Goal: Task Accomplishment & Management: Use online tool/utility

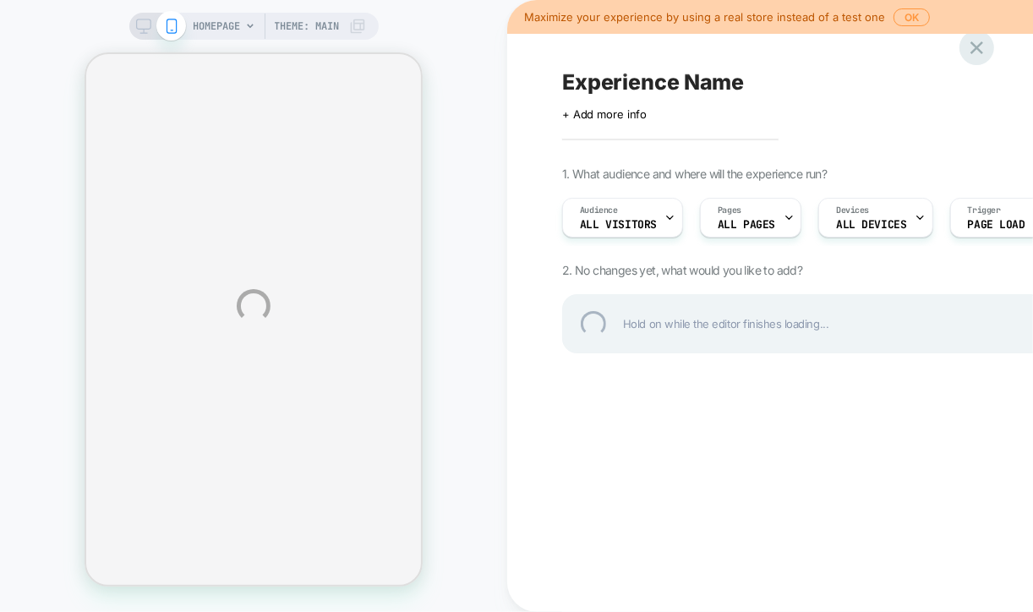
click at [976, 47] on div at bounding box center [977, 47] width 35 height 35
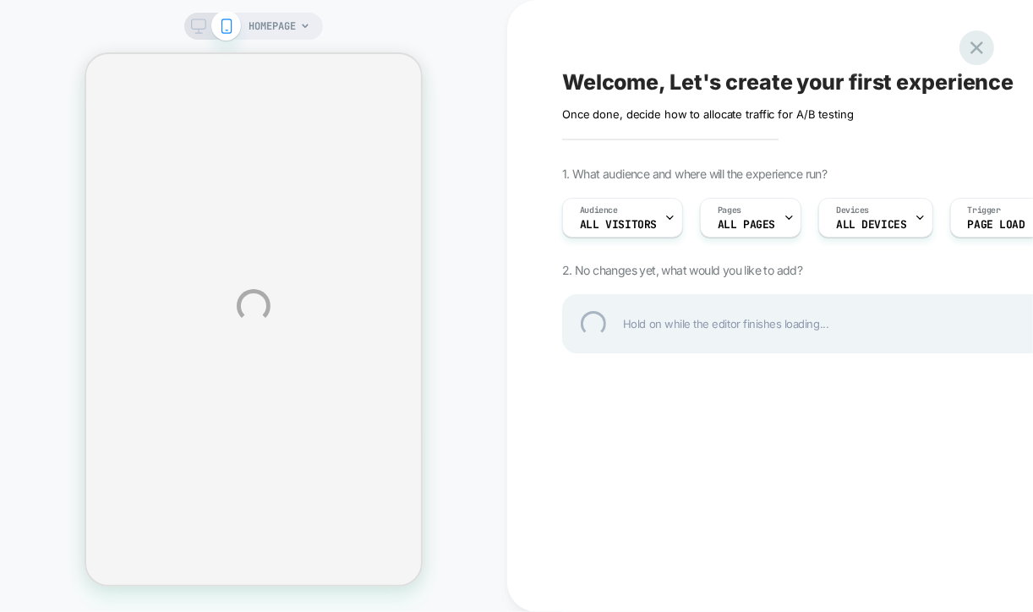
click at [983, 52] on div at bounding box center [977, 47] width 35 height 35
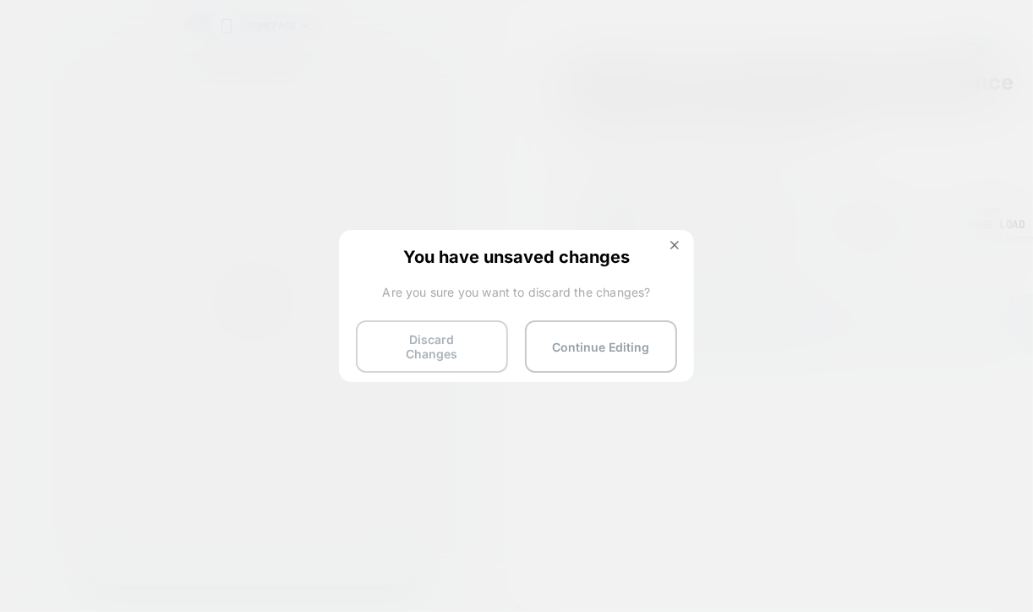
click at [447, 344] on button "Discard Changes" at bounding box center [432, 346] width 152 height 52
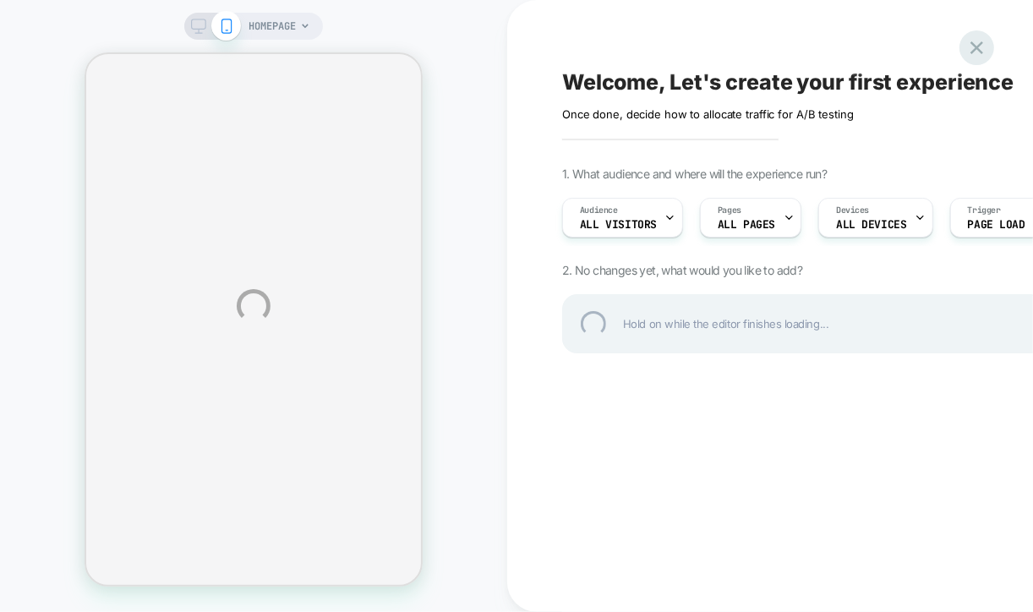
click at [982, 59] on div at bounding box center [977, 47] width 35 height 35
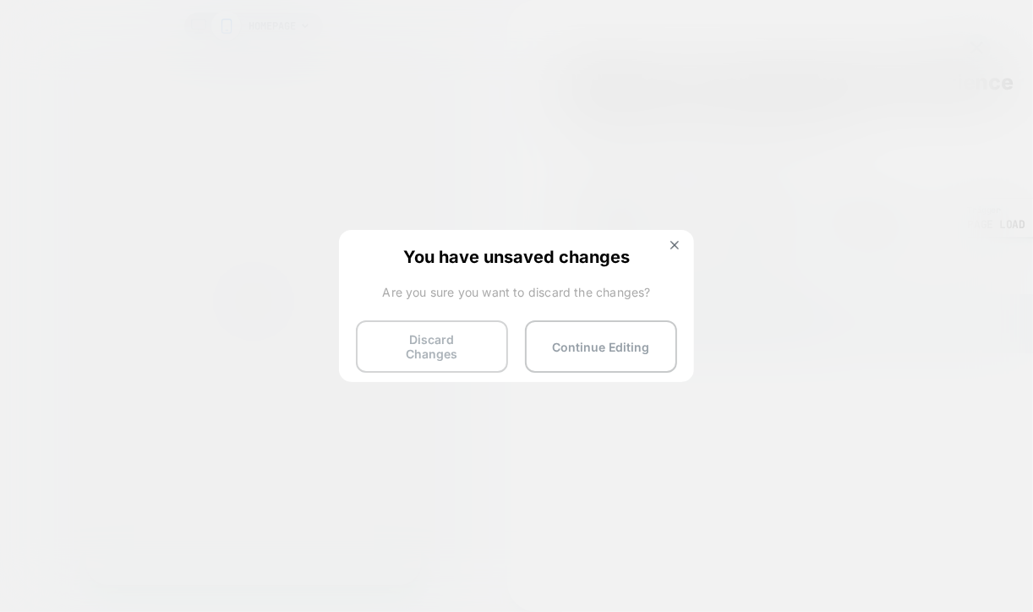
click at [451, 341] on button "Discard Changes" at bounding box center [432, 346] width 152 height 52
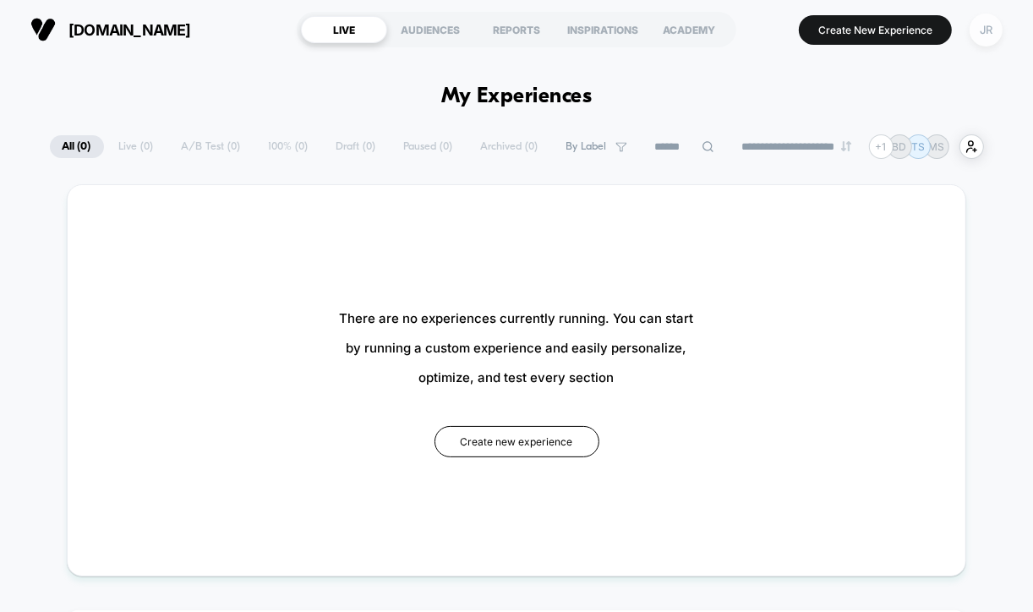
click at [988, 26] on div "JR" at bounding box center [986, 30] width 33 height 33
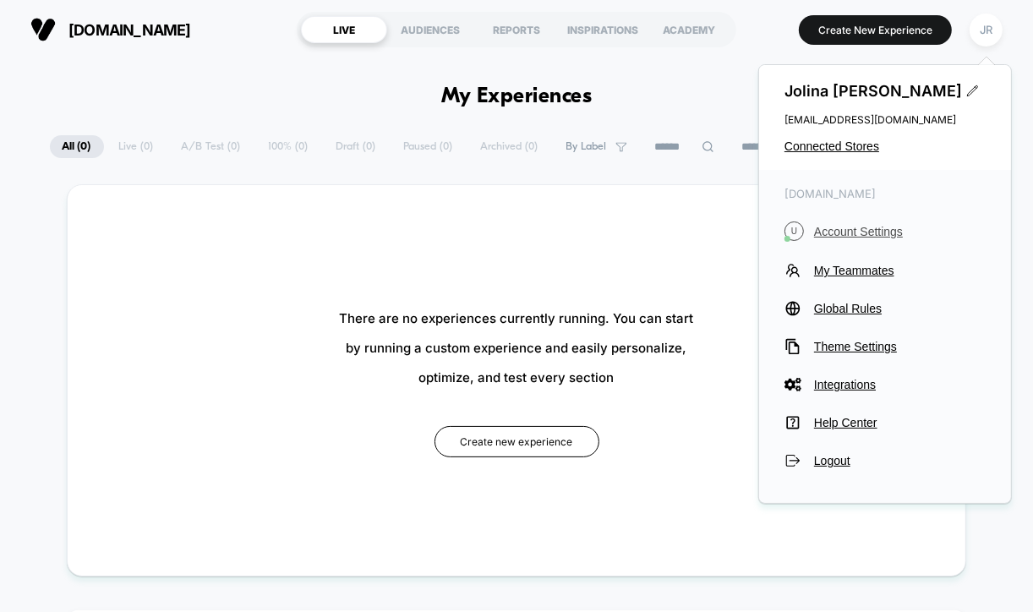
click at [839, 232] on span "Account Settings" at bounding box center [900, 232] width 172 height 14
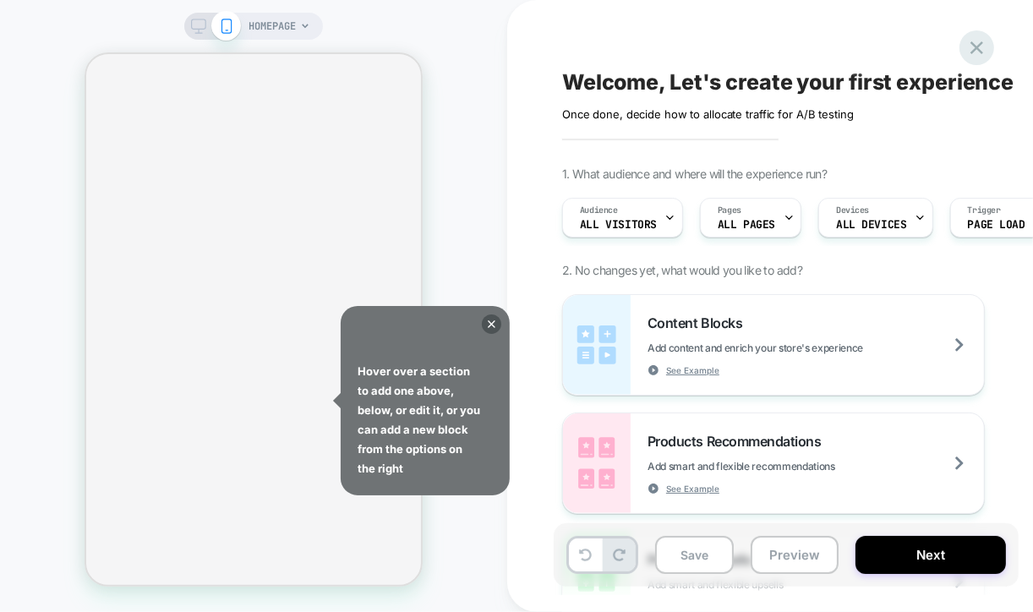
click at [977, 56] on div at bounding box center [977, 47] width 35 height 35
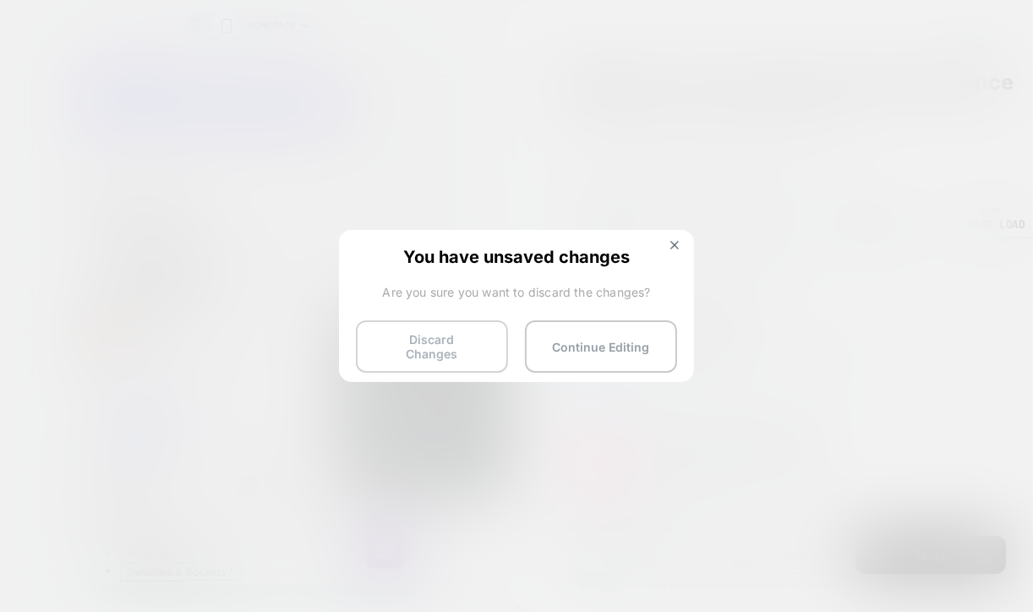
click at [473, 348] on button "Discard Changes" at bounding box center [432, 346] width 152 height 52
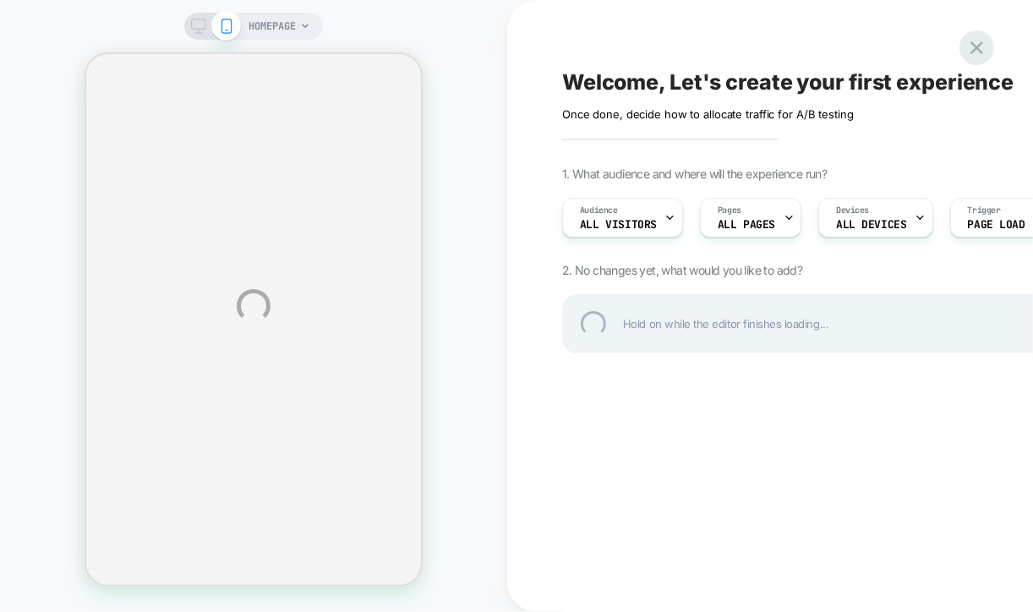
click at [967, 42] on div at bounding box center [977, 47] width 35 height 35
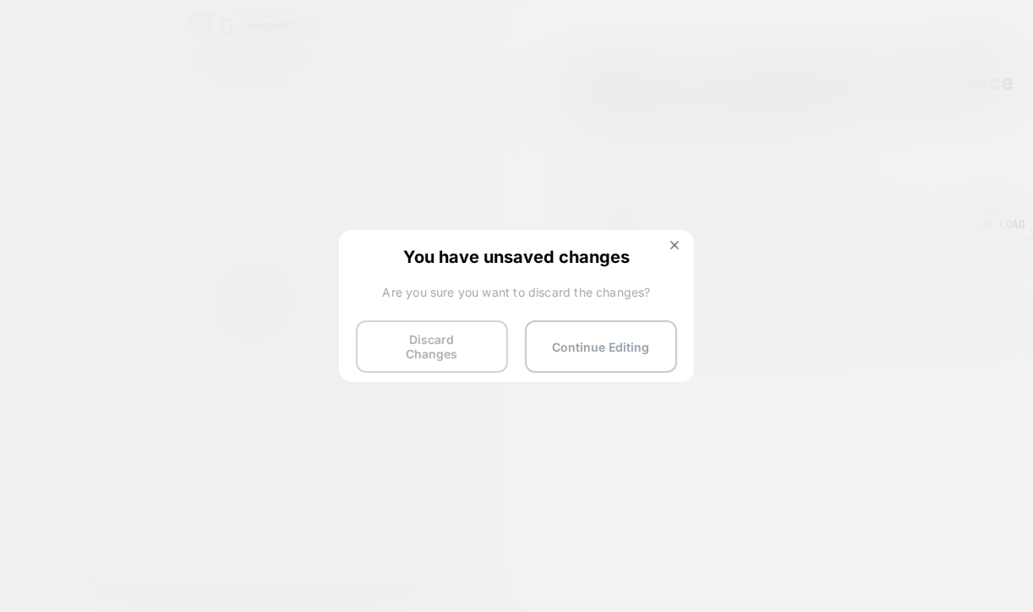
click at [442, 346] on button "Discard Changes" at bounding box center [432, 346] width 152 height 52
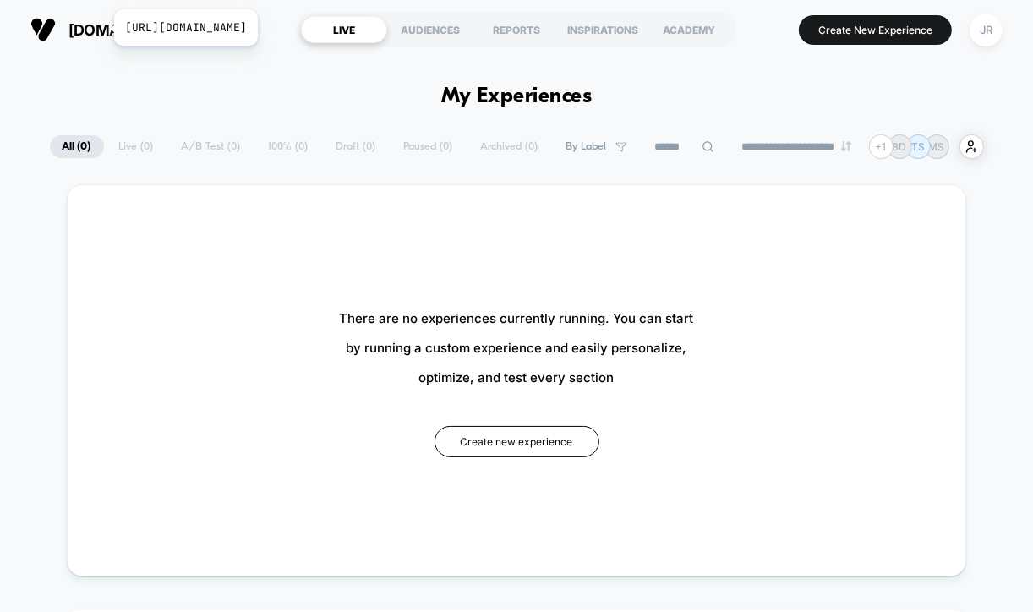
drag, startPoint x: 275, startPoint y: 30, endPoint x: 83, endPoint y: 30, distance: 192.0
click at [83, 30] on button "eu.busterandpunch.com https://eu.busterandpunch.com" at bounding box center [110, 29] width 171 height 27
drag, startPoint x: 85, startPoint y: 30, endPoint x: 50, endPoint y: 84, distance: 64.3
click at [191, 31] on span "eu.busterandpunch.com" at bounding box center [129, 30] width 123 height 18
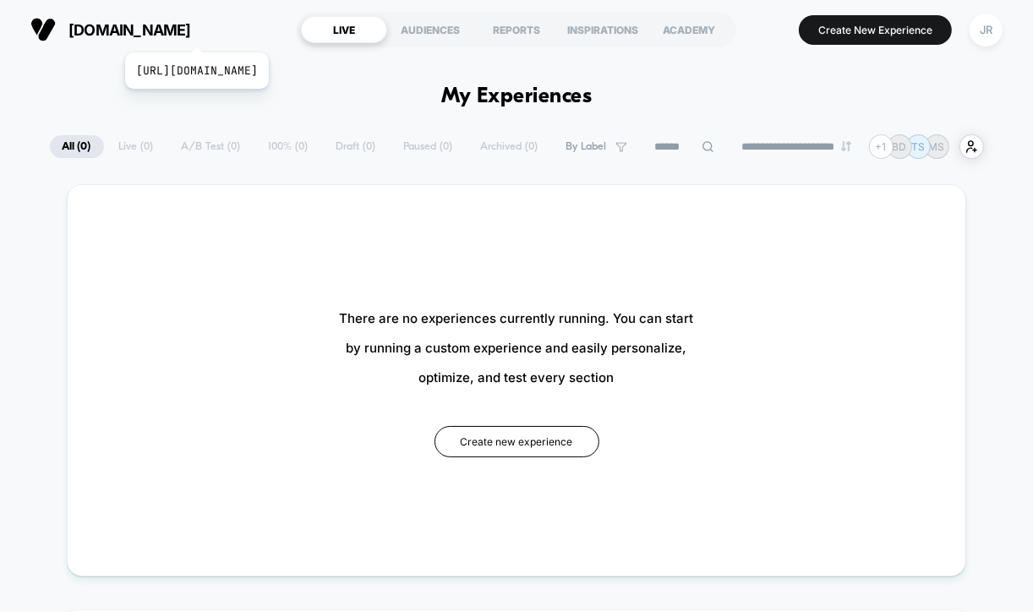
click at [191, 31] on span "eu.busterandpunch.com" at bounding box center [129, 30] width 123 height 18
drag, startPoint x: 232, startPoint y: 31, endPoint x: 91, endPoint y: 90, distance: 152.0
click at [279, 143] on div "**********" at bounding box center [517, 146] width 934 height 25
click at [993, 25] on div "JR" at bounding box center [986, 30] width 33 height 33
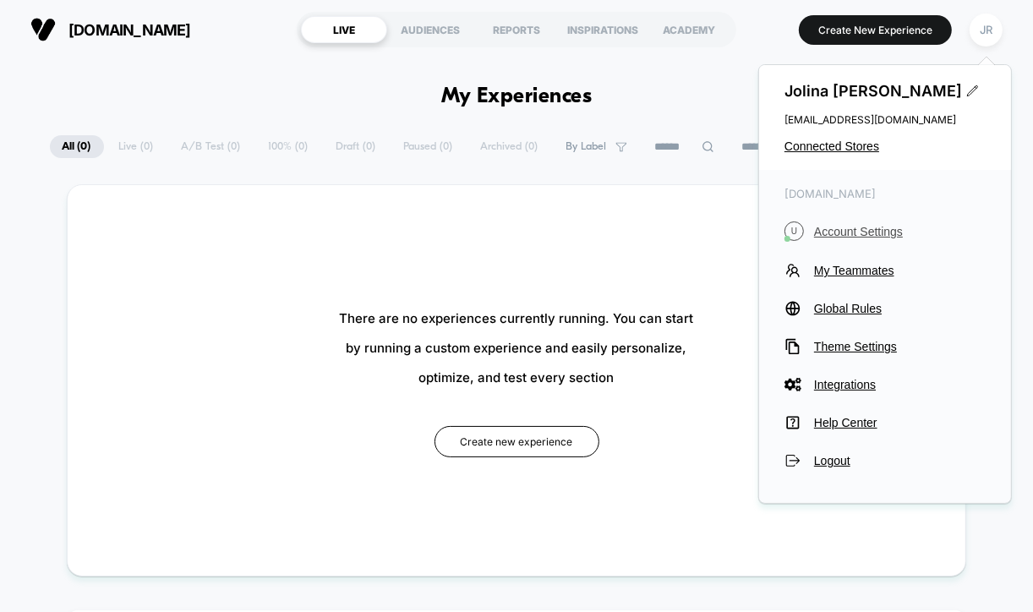
click at [859, 225] on span "Account Settings" at bounding box center [900, 232] width 172 height 14
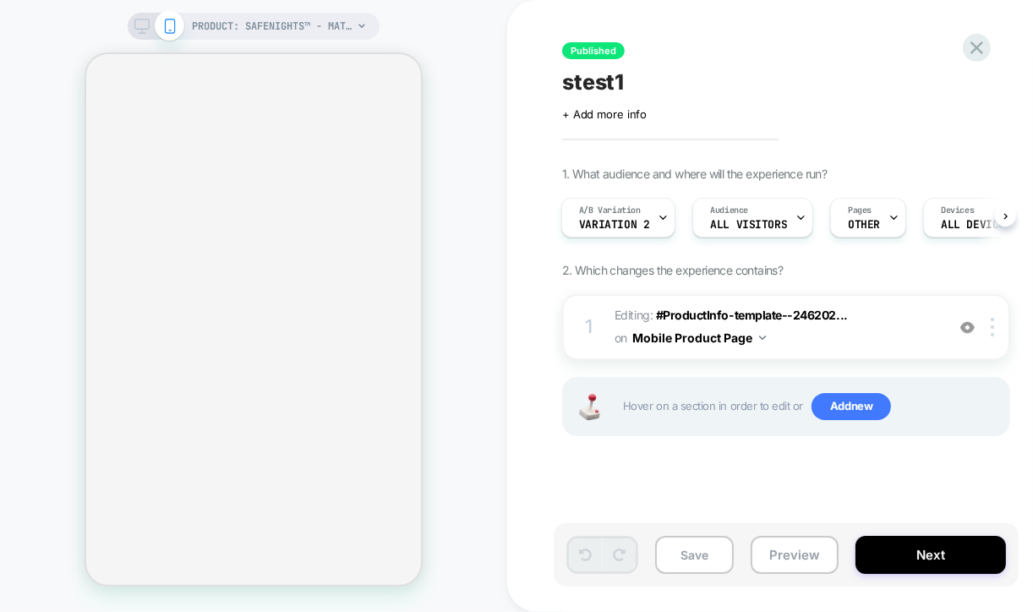
select select "**********"
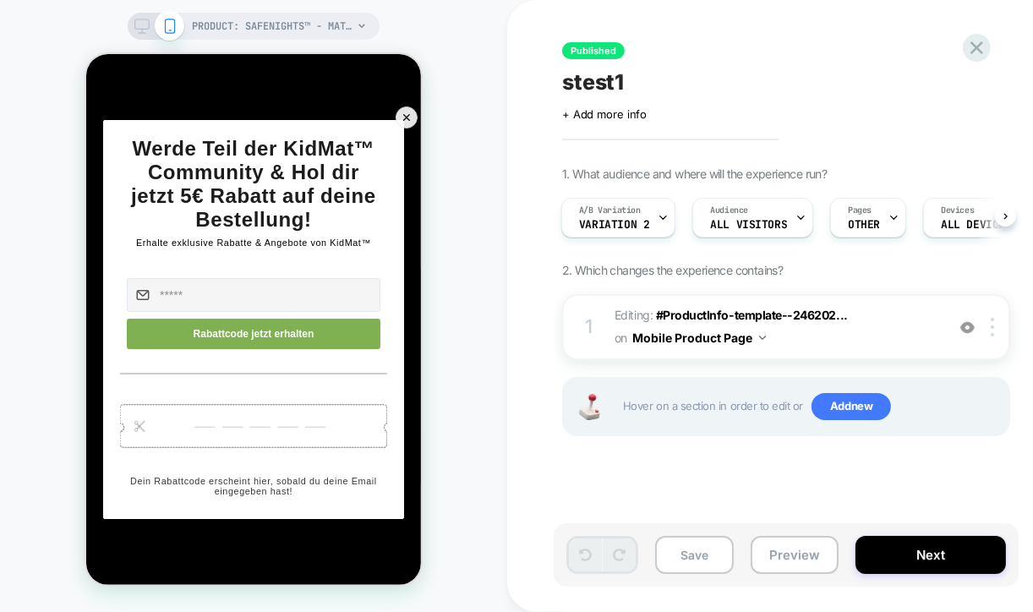
click at [406, 113] on icon at bounding box center [406, 116] width 7 height 7
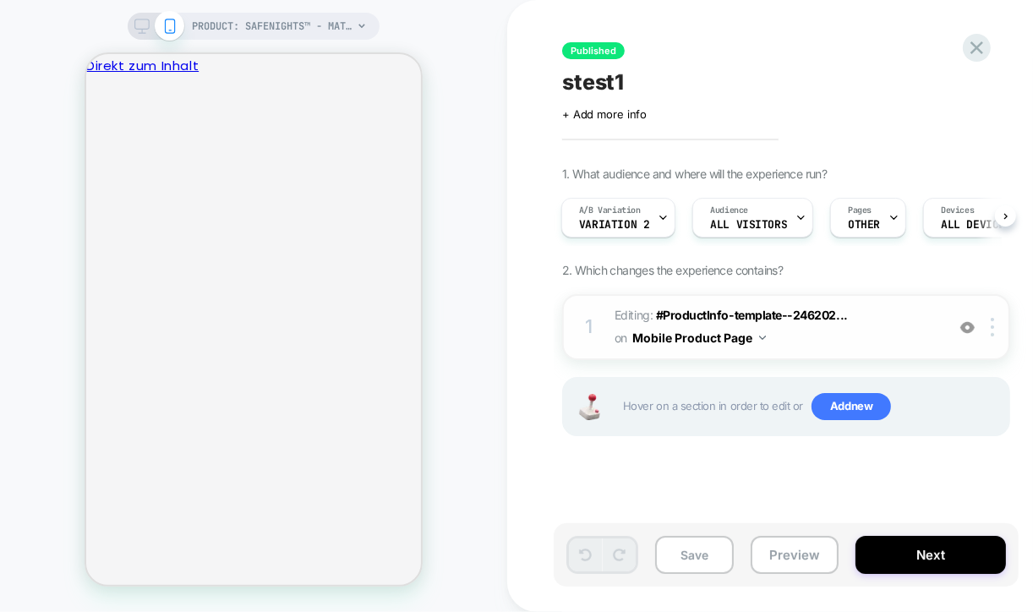
click at [832, 336] on span "Editing : #ProductInfo-template--246202... #ProductInfo-template--2462025570746…" at bounding box center [776, 327] width 322 height 46
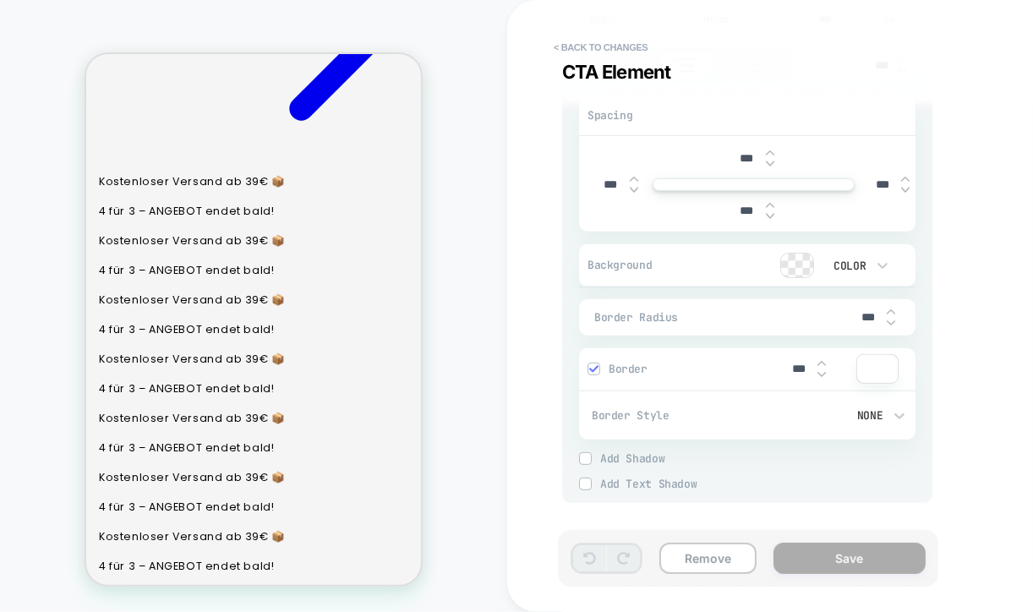
scroll to position [31, 0]
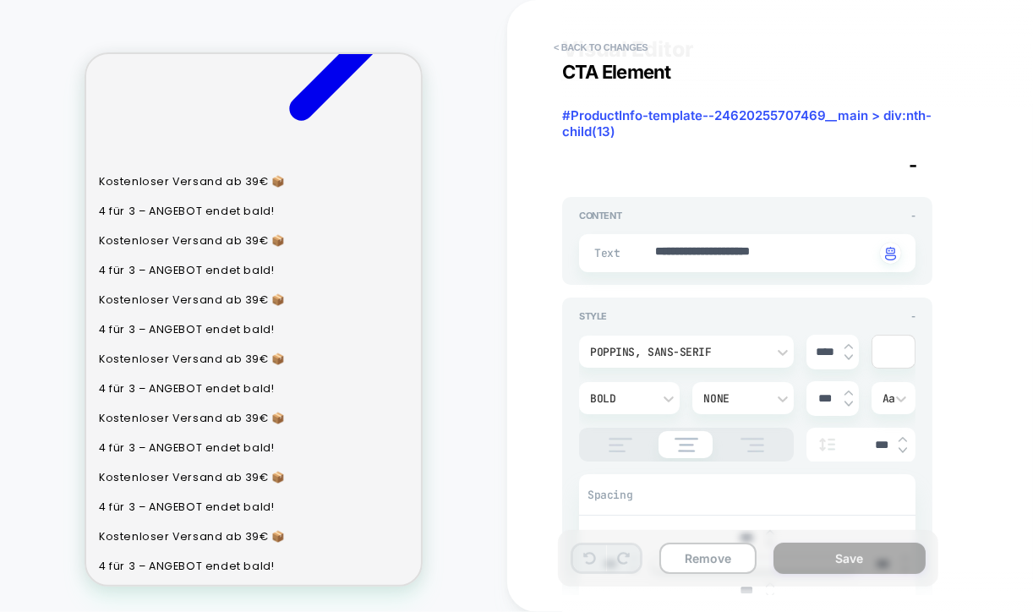
type textarea "*"
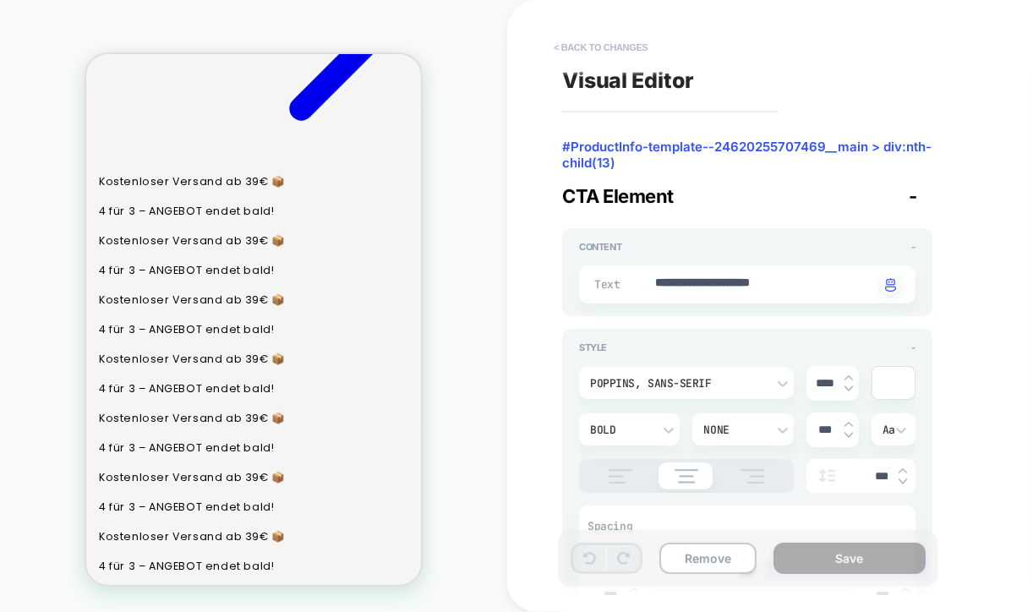
click at [568, 44] on button "< Back to changes" at bounding box center [601, 47] width 112 height 27
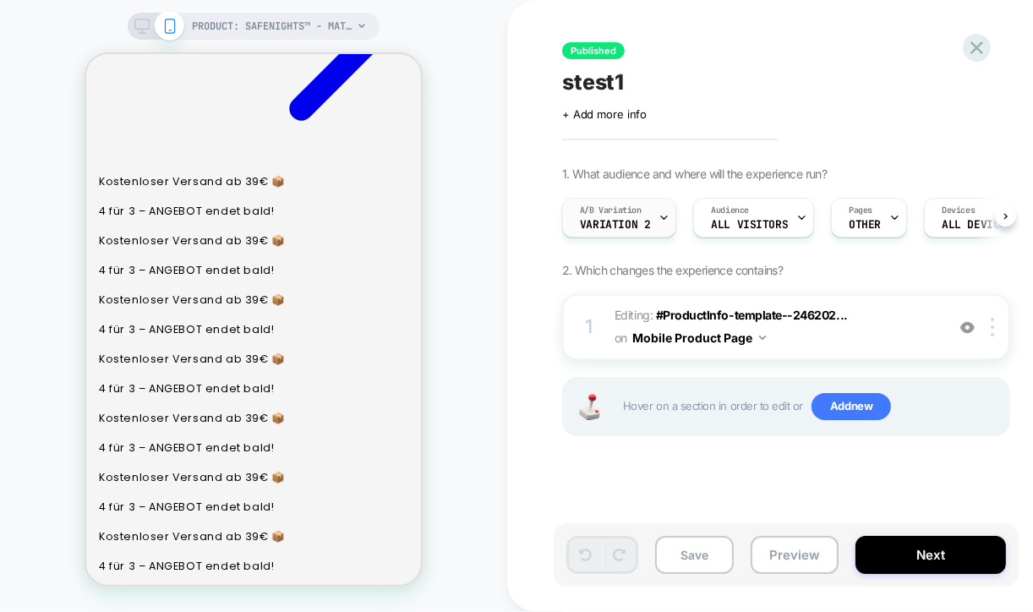
click at [640, 224] on span "Variation 2" at bounding box center [615, 225] width 70 height 12
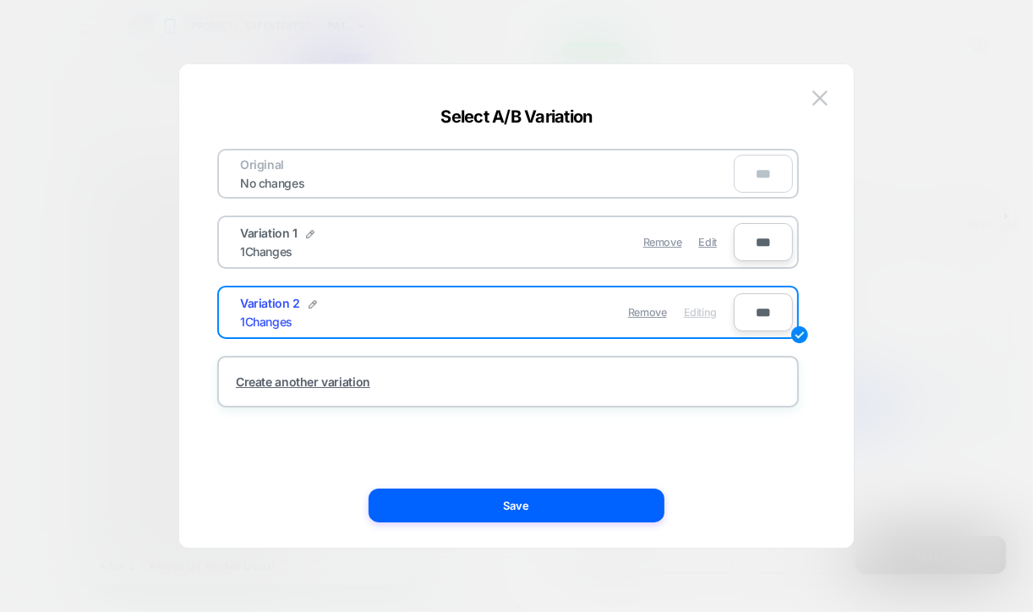
click at [489, 238] on div "Remove Edit" at bounding box center [606, 242] width 238 height 33
click at [403, 248] on div "Variation 1 1 Changes" at bounding box center [363, 242] width 247 height 33
click at [333, 254] on div "Variation 1 1 Changes" at bounding box center [363, 242] width 247 height 33
click at [822, 93] on img at bounding box center [820, 97] width 15 height 14
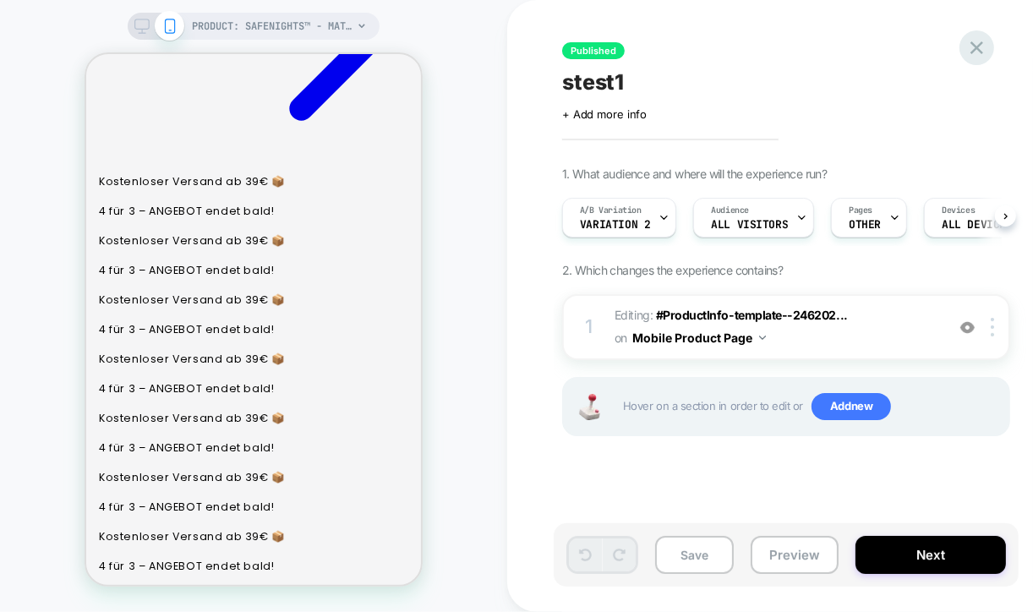
click at [976, 47] on icon at bounding box center [977, 47] width 13 height 13
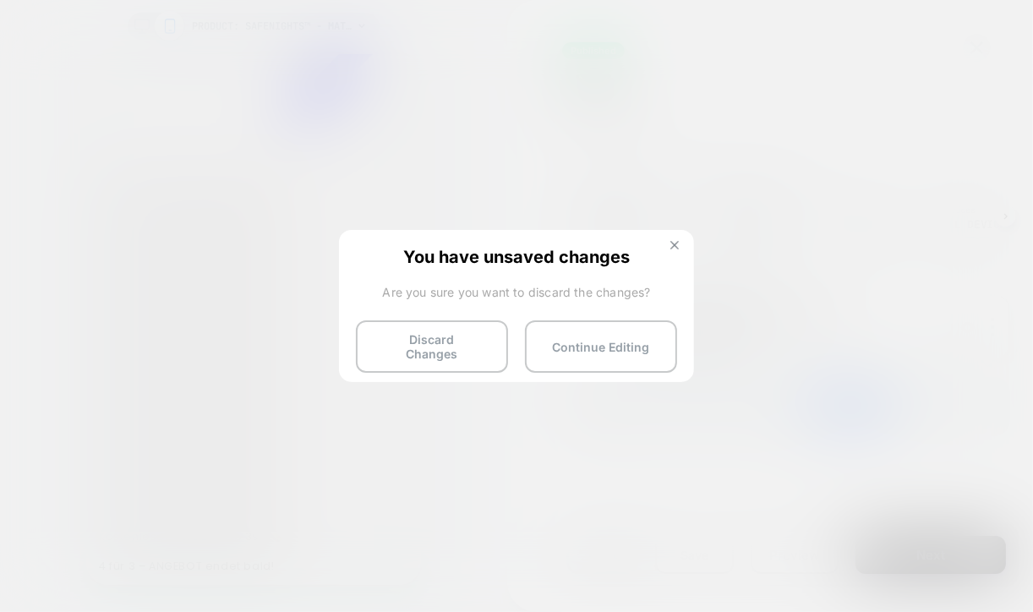
click at [672, 248] on img at bounding box center [675, 245] width 8 height 8
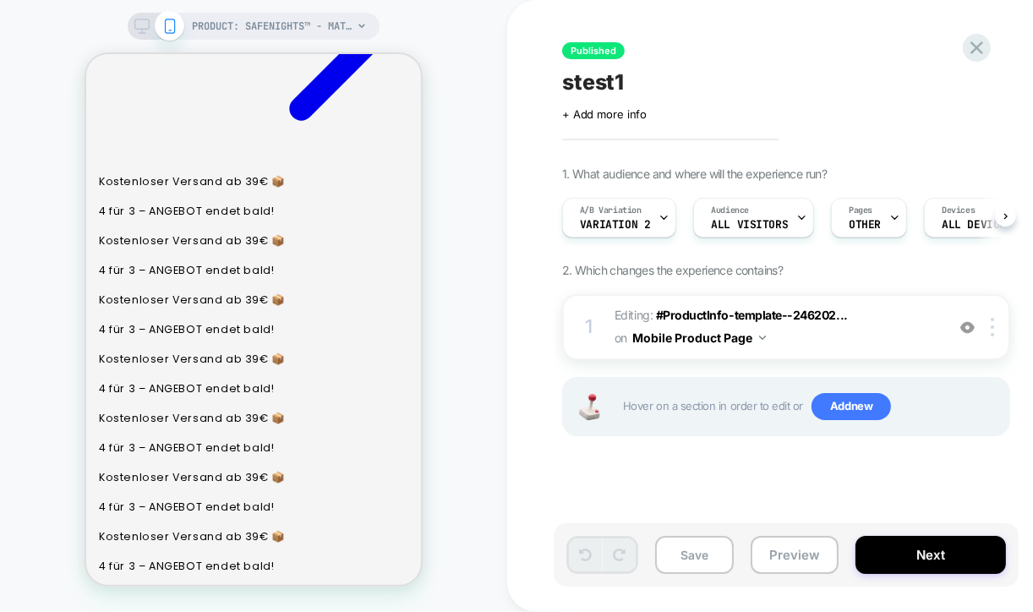
click at [863, 74] on div "stest1" at bounding box center [870, 81] width 617 height 25
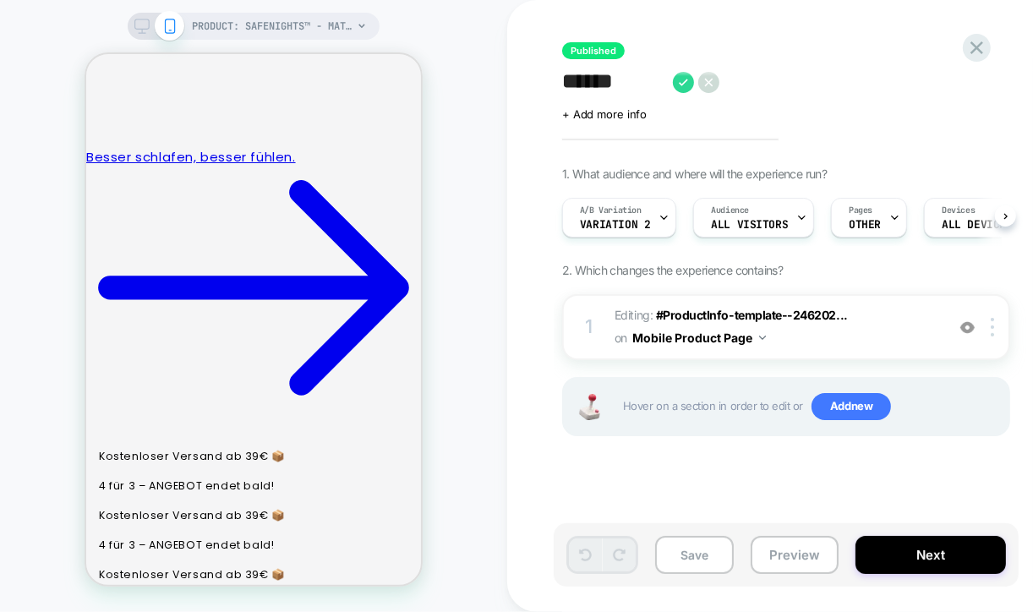
scroll to position [1072, 0]
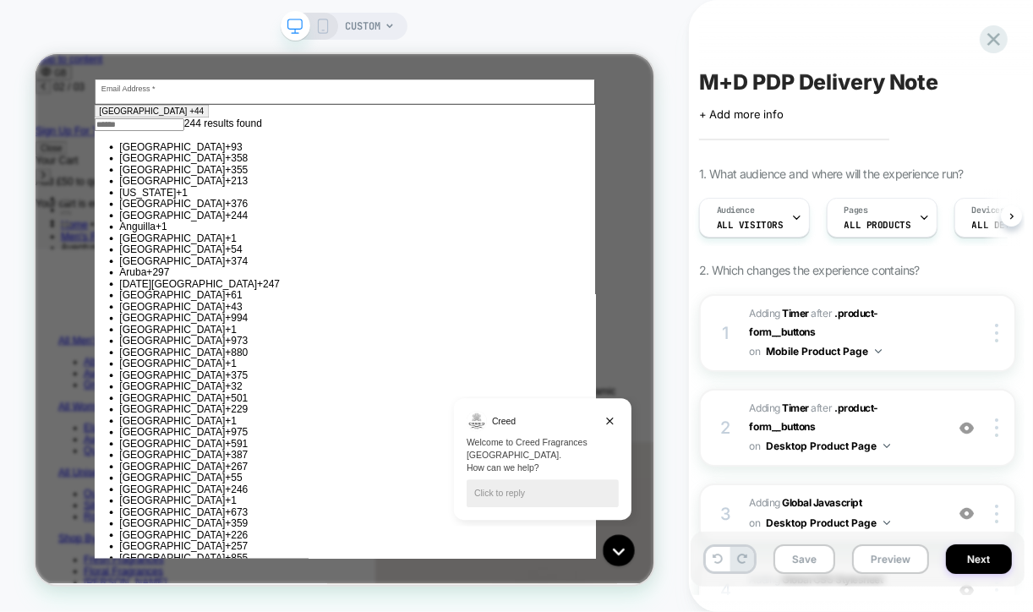
scroll to position [0, 676]
click at [742, 238] on div at bounding box center [750, 247] width 48 height 28
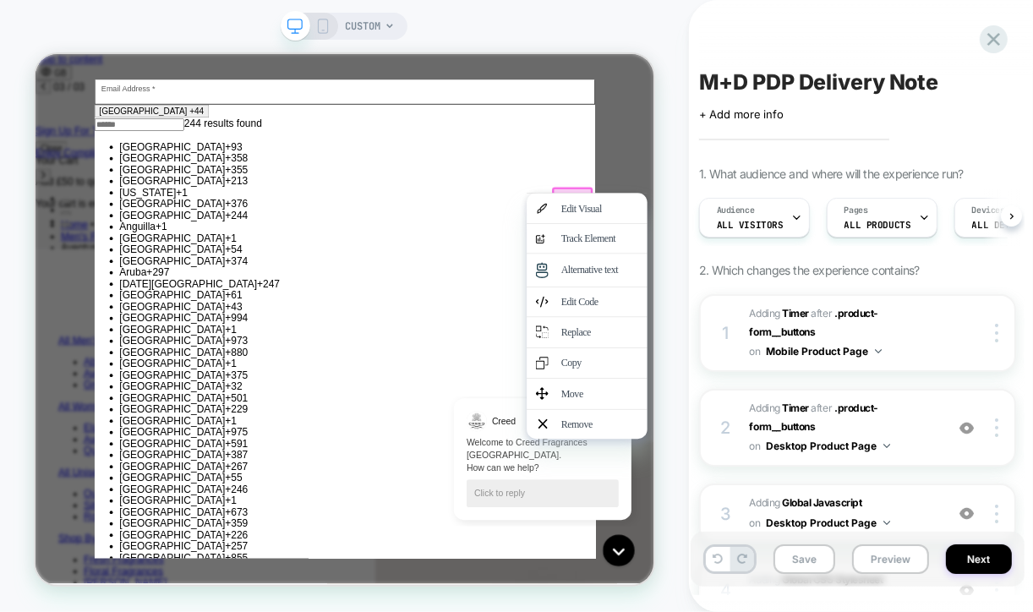
scroll to position [0, 1354]
click at [595, 196] on div "Close 10% Off Your First Order Subscribe today and be the first to know about t…" at bounding box center [448, 406] width 668 height 638
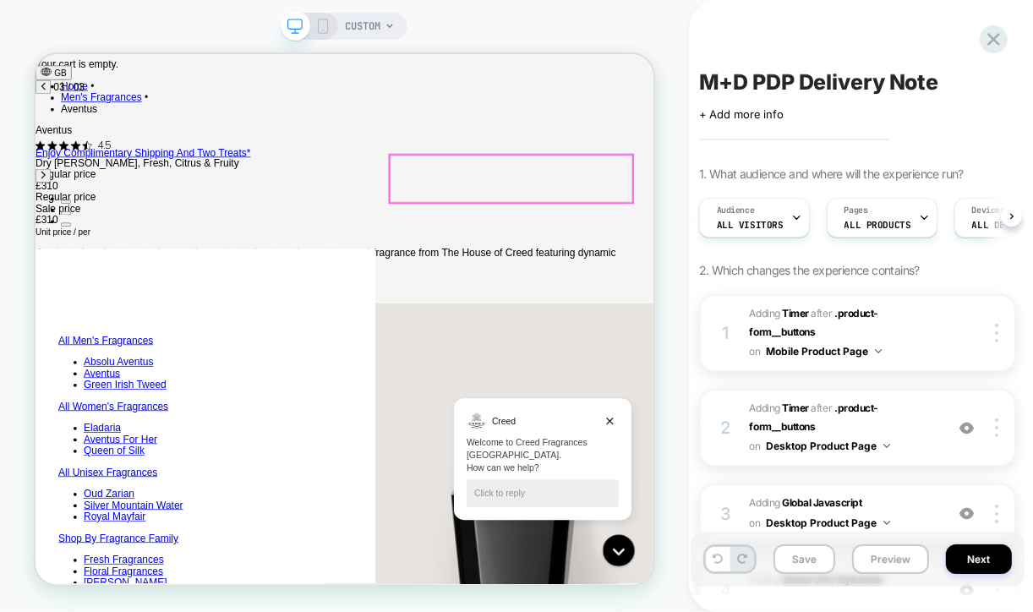
scroll to position [188, 0]
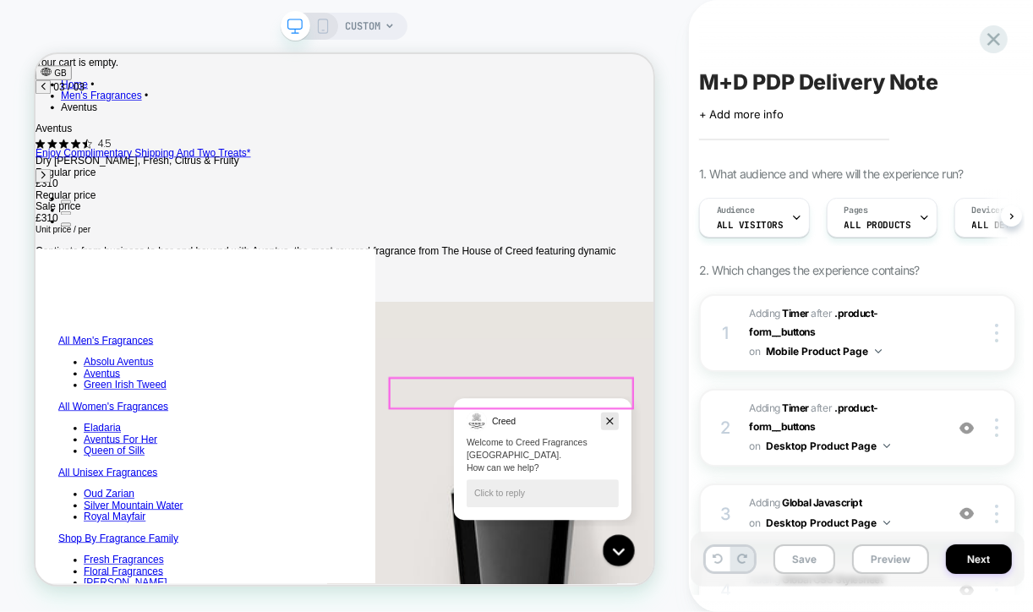
click at [666, 425] on icon "Dismiss campaign" at bounding box center [664, 428] width 9 height 9
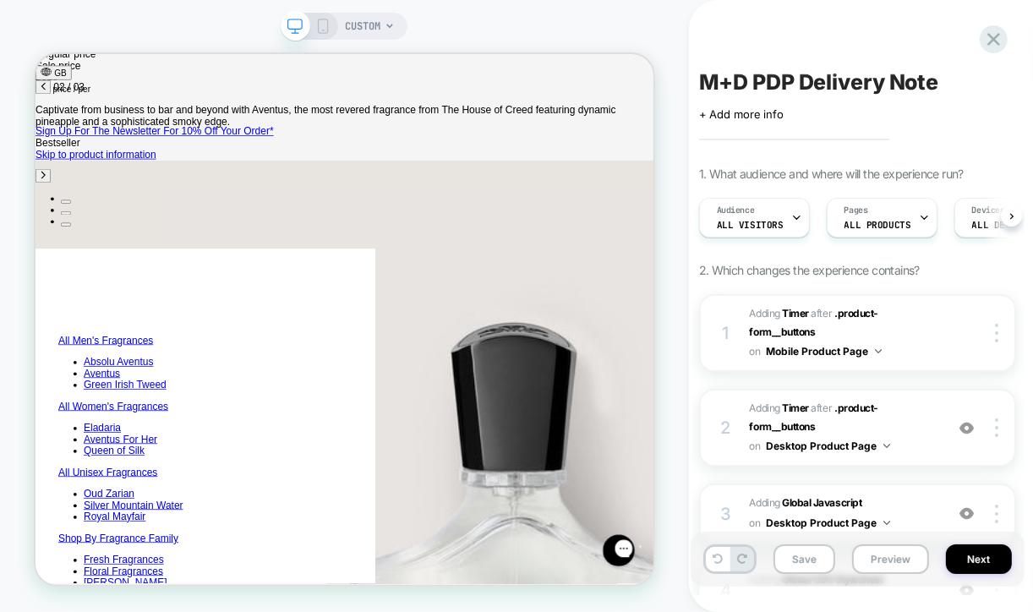
scroll to position [0, 676]
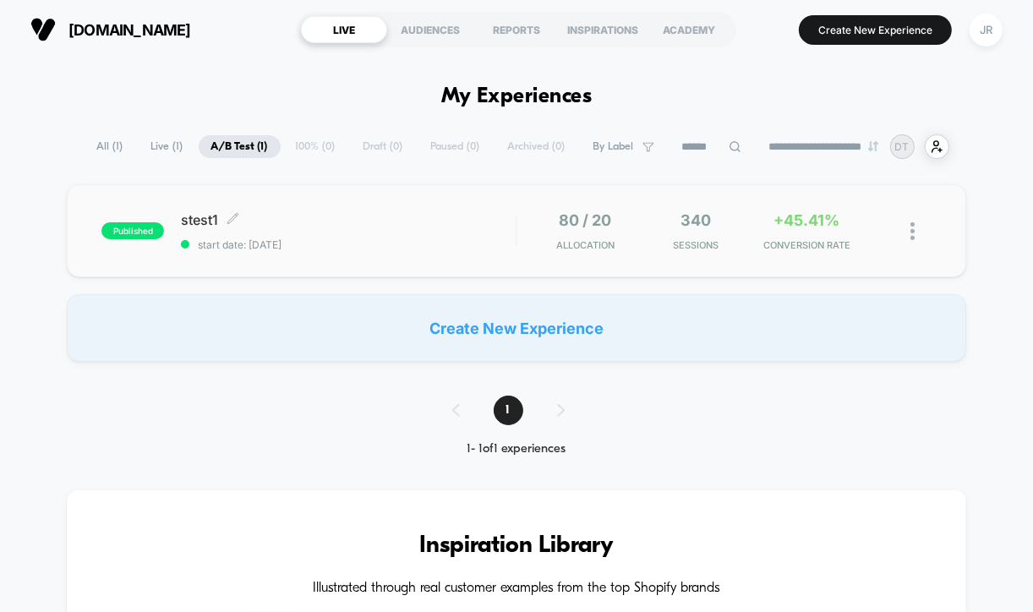
click at [364, 211] on span "stest1 Click to edit experience details" at bounding box center [348, 219] width 335 height 17
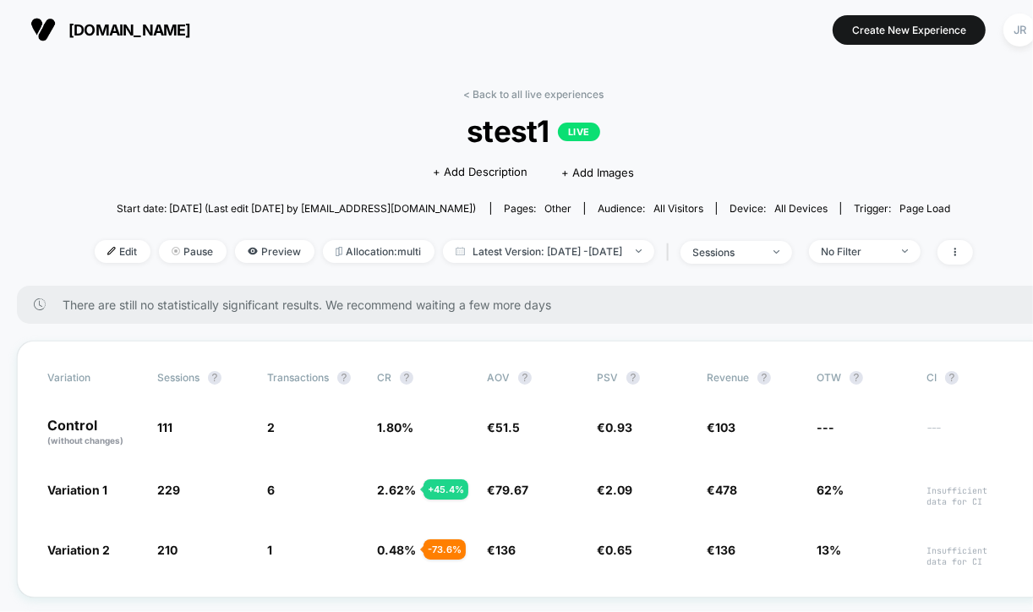
click at [97, 249] on span "Edit" at bounding box center [123, 251] width 56 height 23
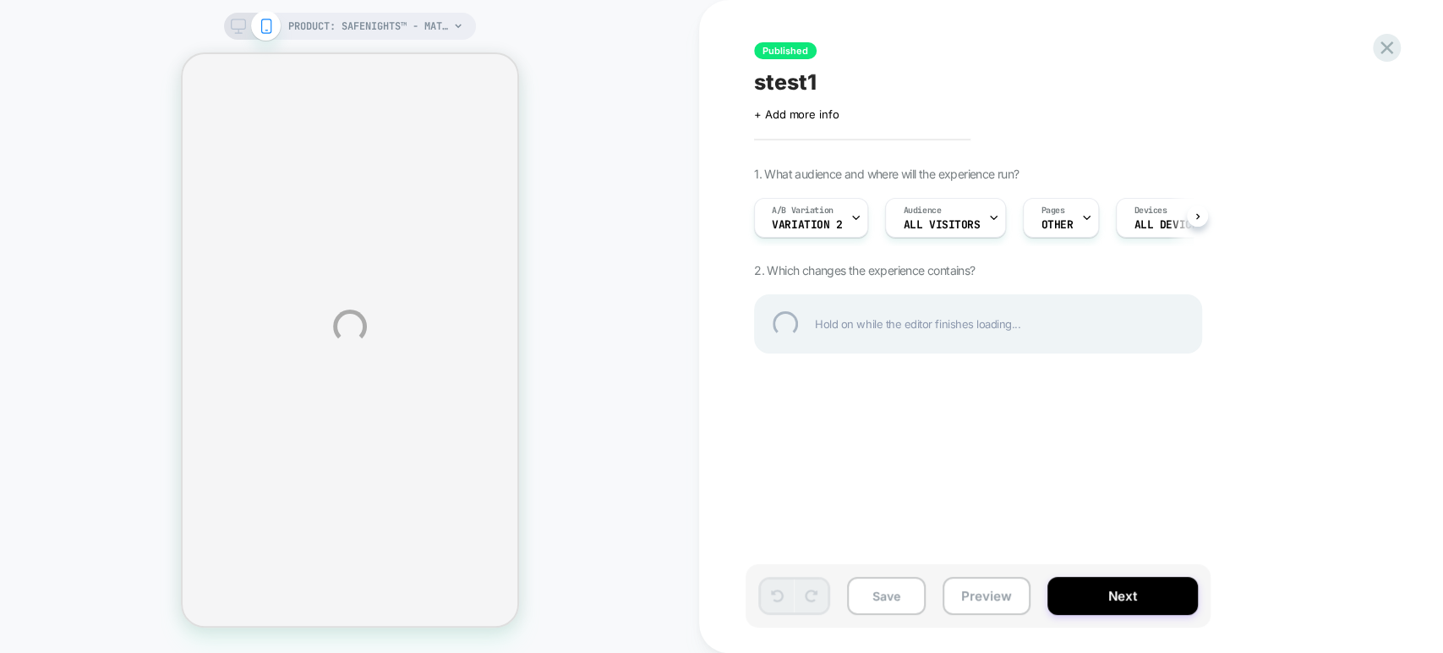
click at [849, 222] on div "PRODUCT: SafeNights™ - Matratzenschutz PRODUCT: SafeNights™ - Matratzenschutz P…" at bounding box center [721, 326] width 1443 height 653
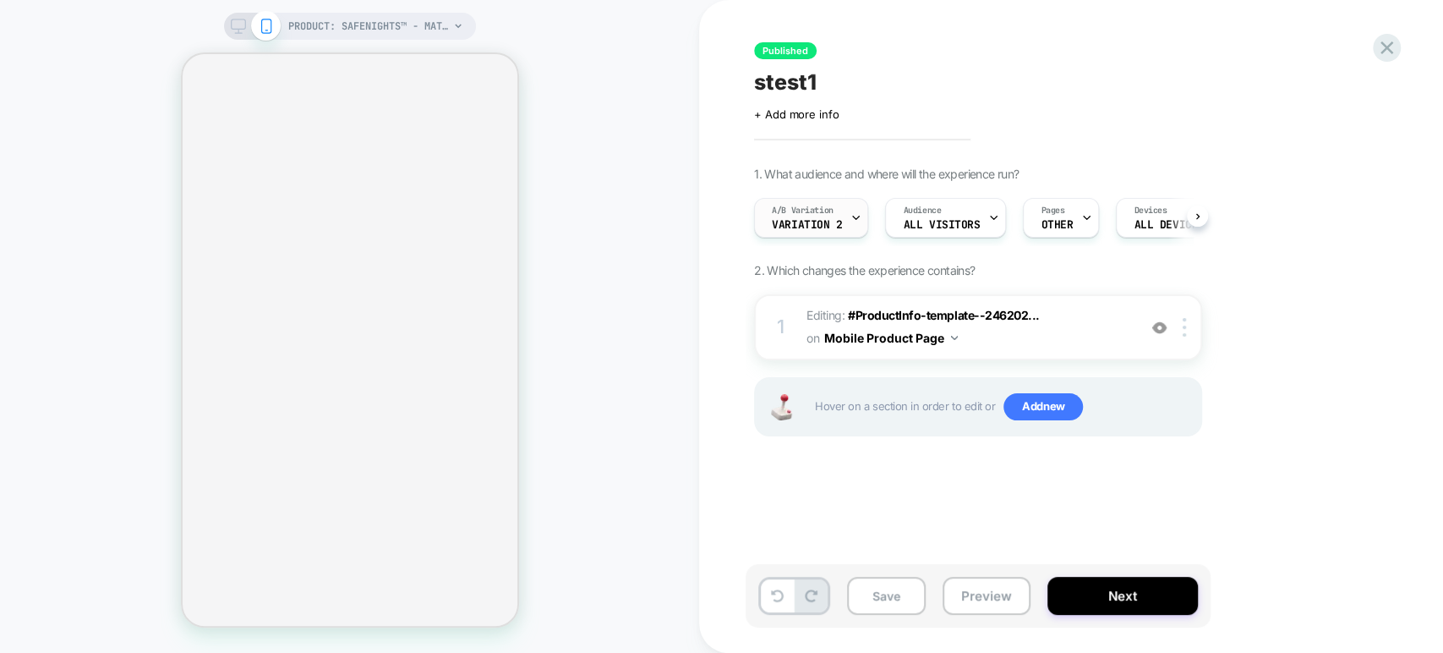
select select "**********"
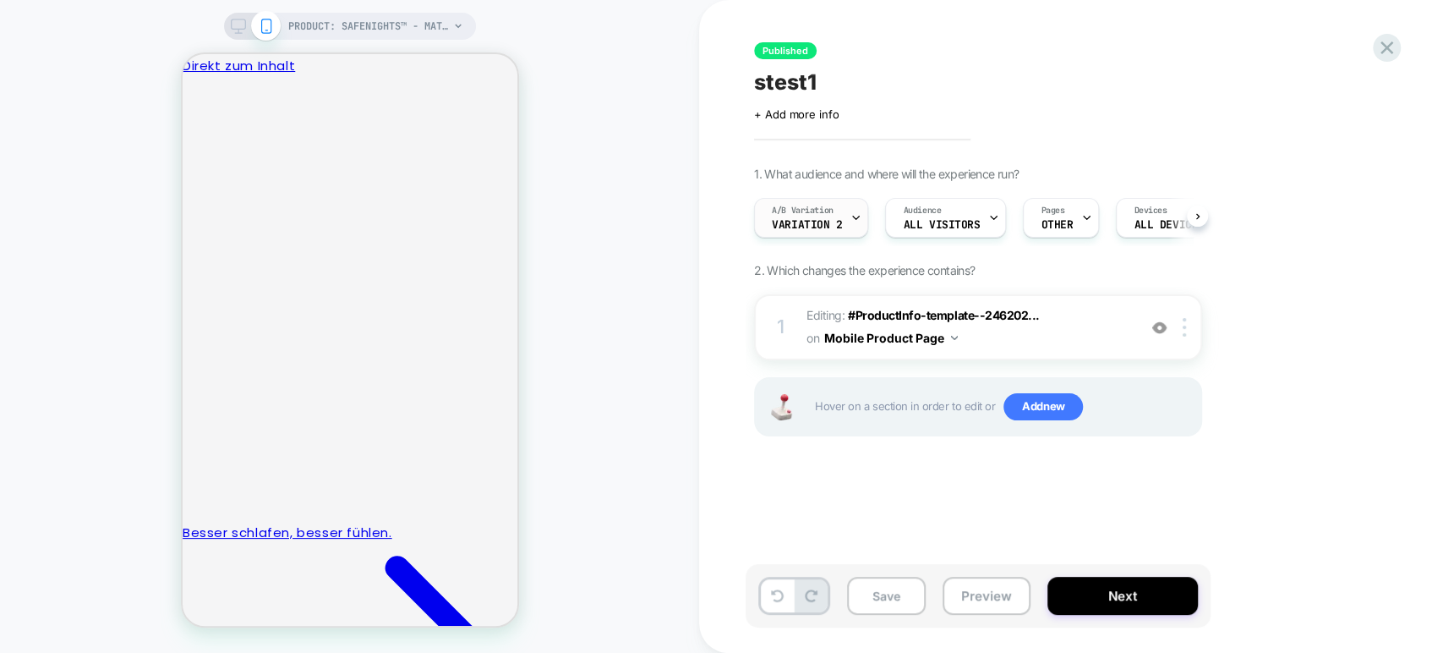
click at [851, 222] on icon at bounding box center [856, 217] width 11 height 11
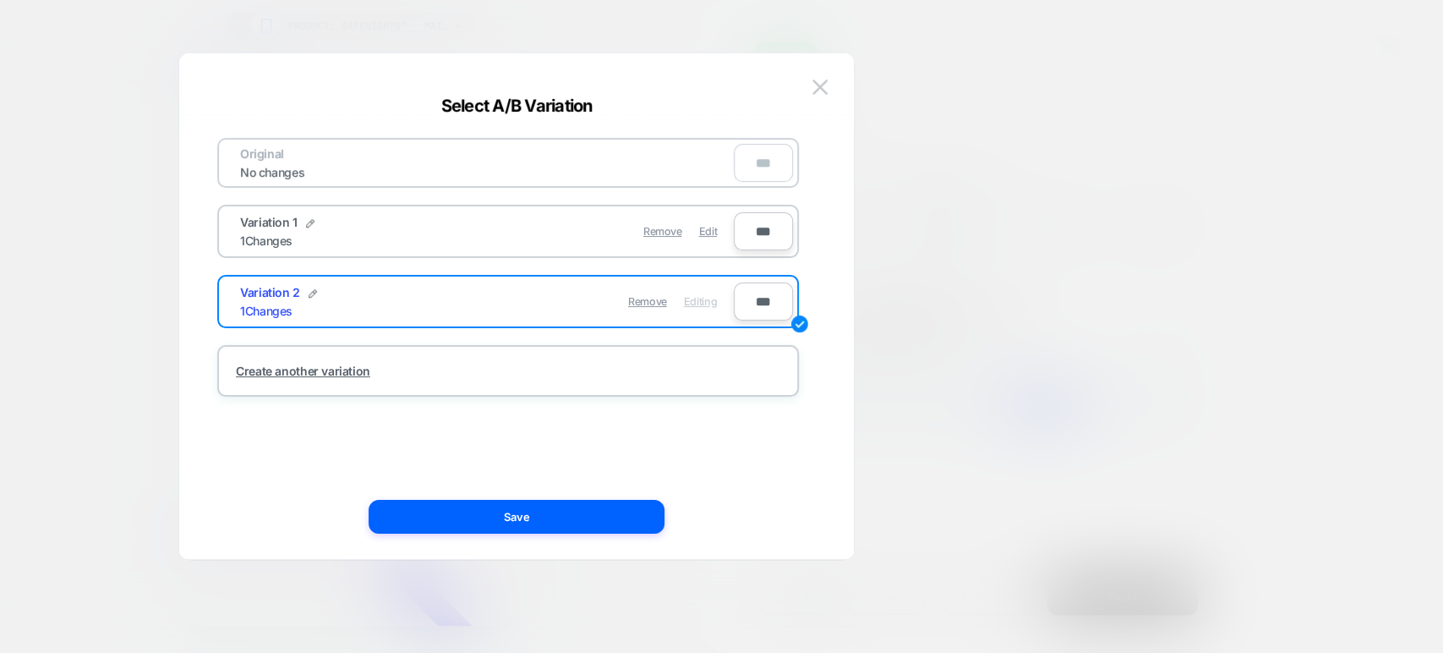
click at [405, 233] on div "Variation 1 1 Changes" at bounding box center [363, 231] width 247 height 33
click at [709, 228] on span "Edit" at bounding box center [708, 231] width 18 height 13
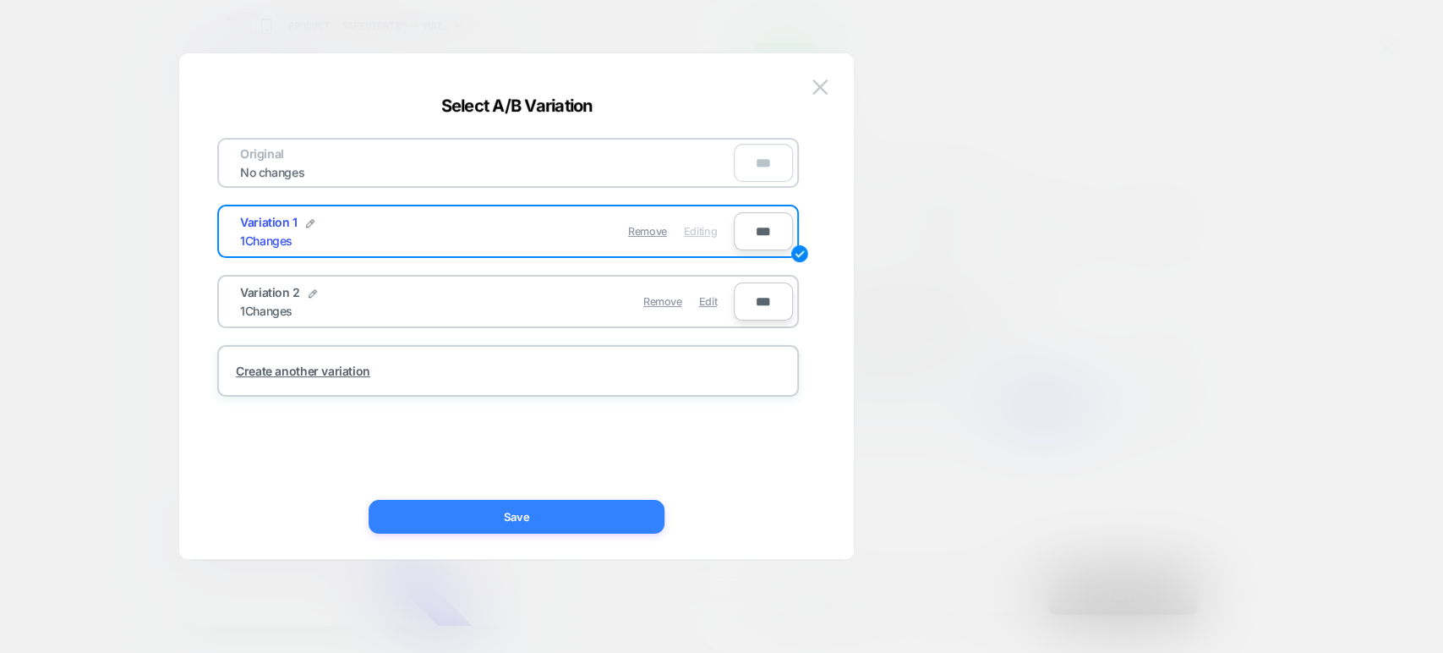
click at [570, 512] on button "Save" at bounding box center [517, 517] width 296 height 34
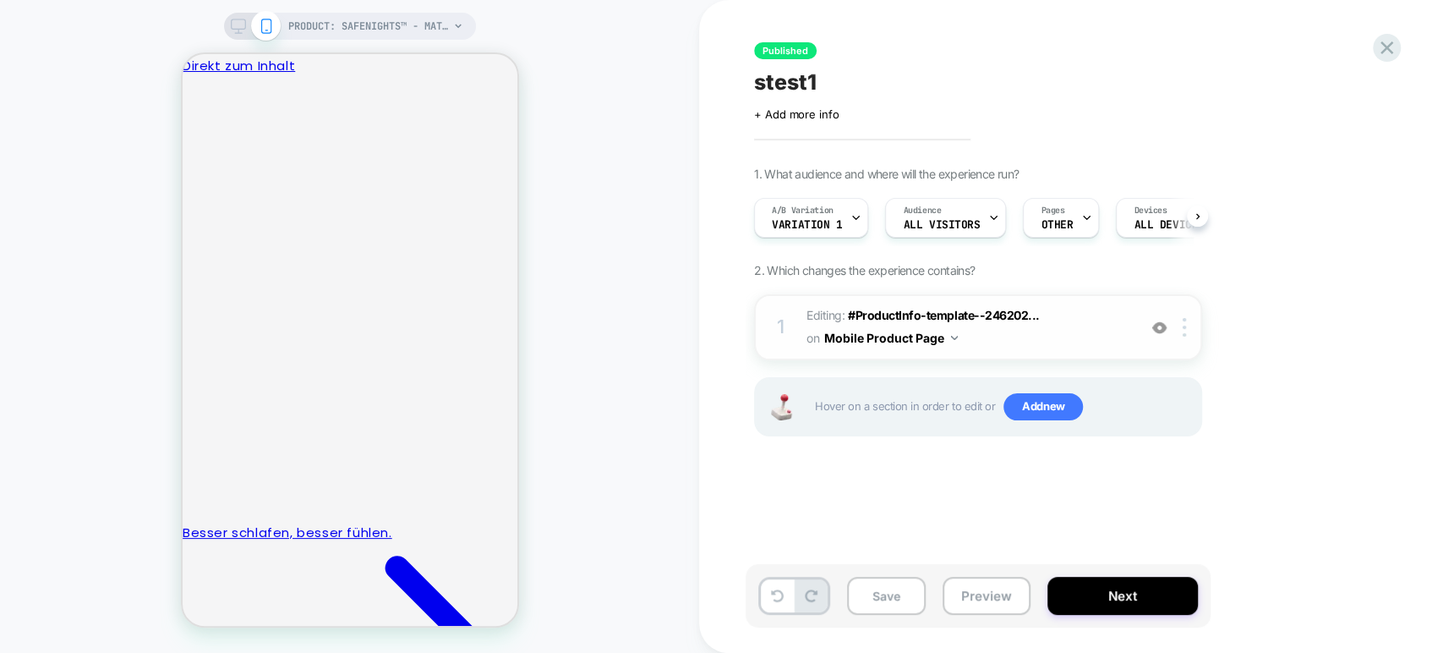
click at [1032, 337] on span "Editing : #ProductInfo-template--246202... #ProductInfo-template--2462025570746…" at bounding box center [968, 327] width 322 height 46
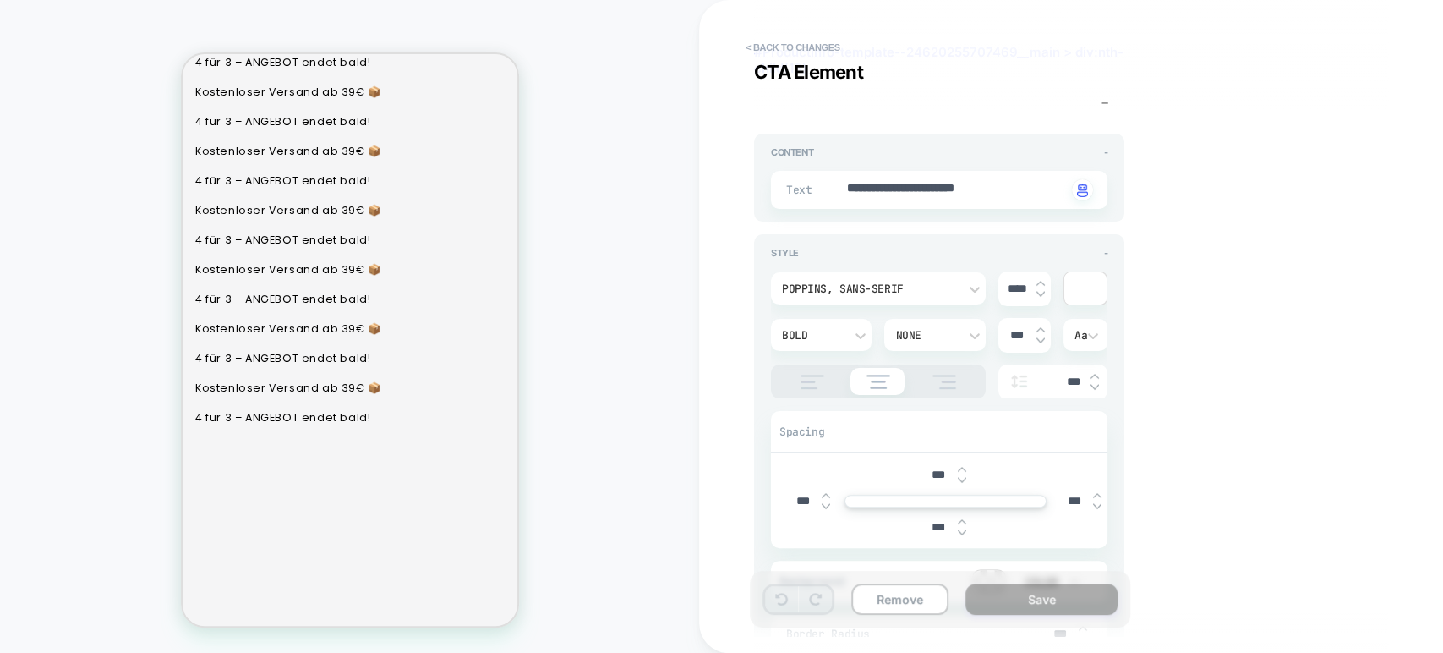
scroll to position [94, 0]
click at [931, 188] on textarea "**********" at bounding box center [957, 190] width 222 height 19
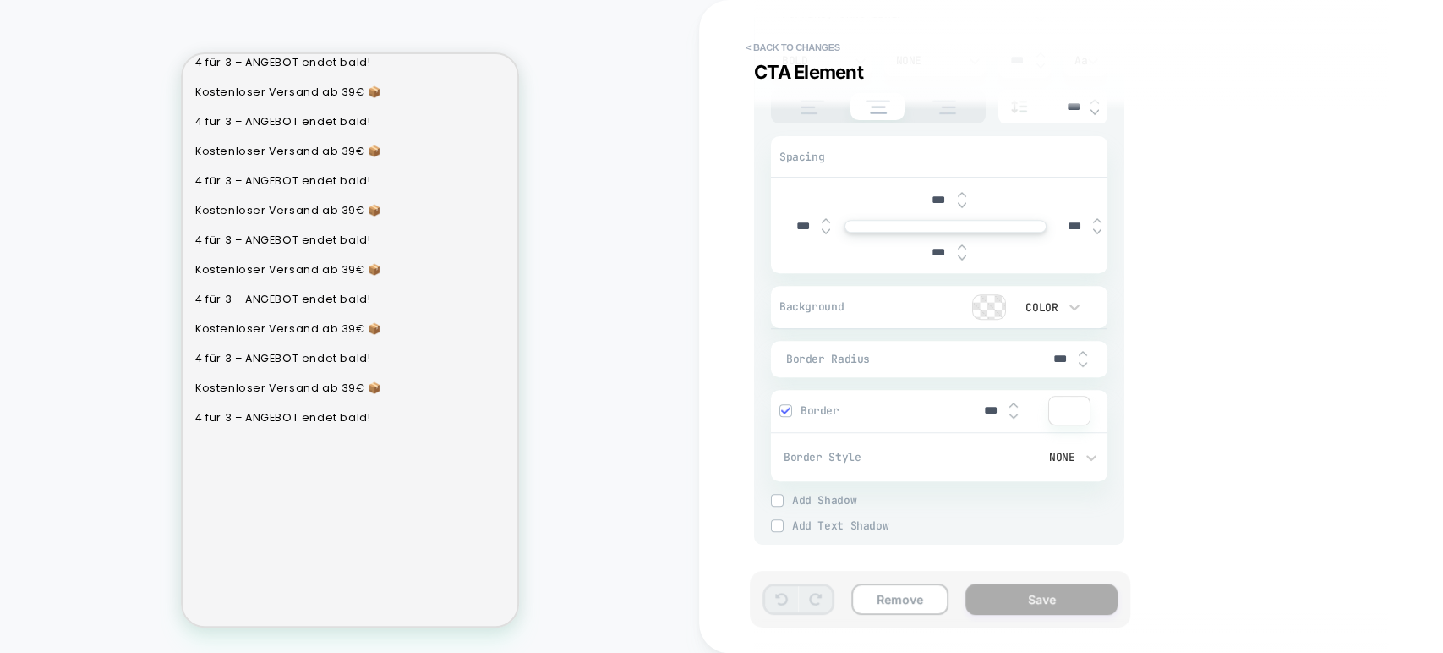
scroll to position [0, 0]
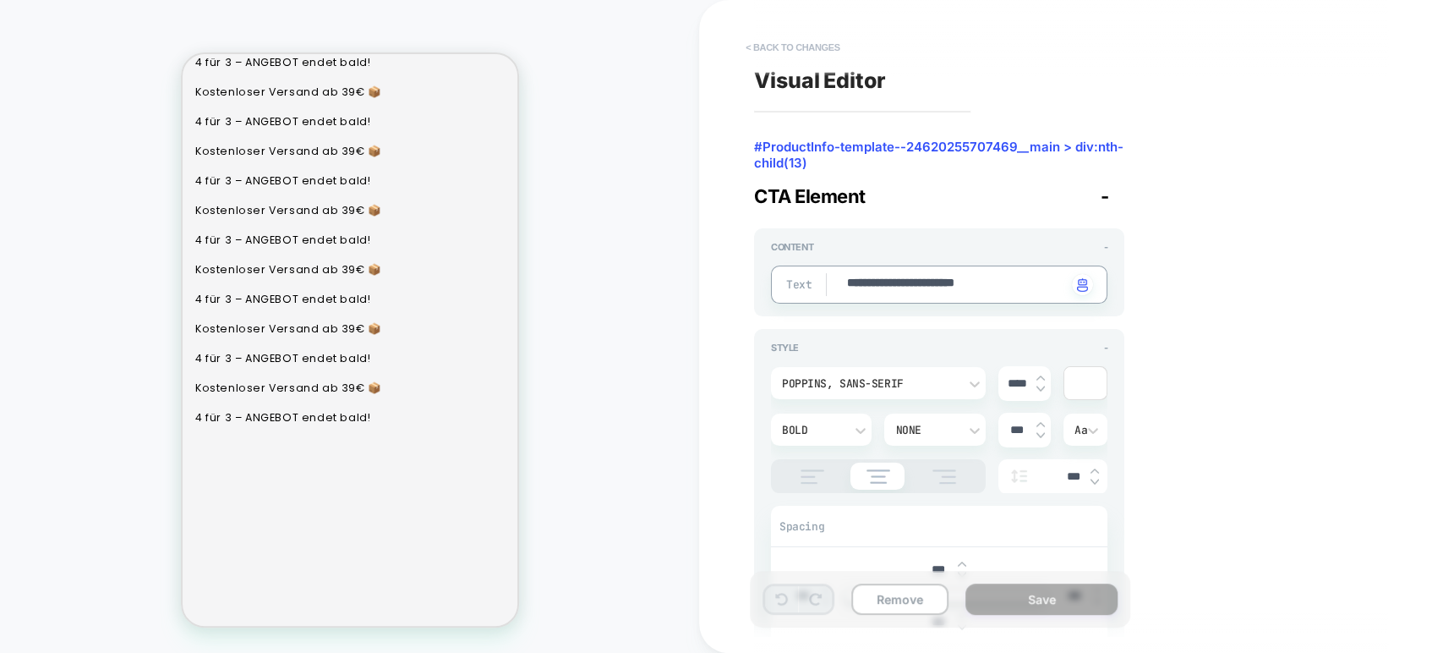
click at [812, 42] on button "< Back to changes" at bounding box center [793, 47] width 112 height 27
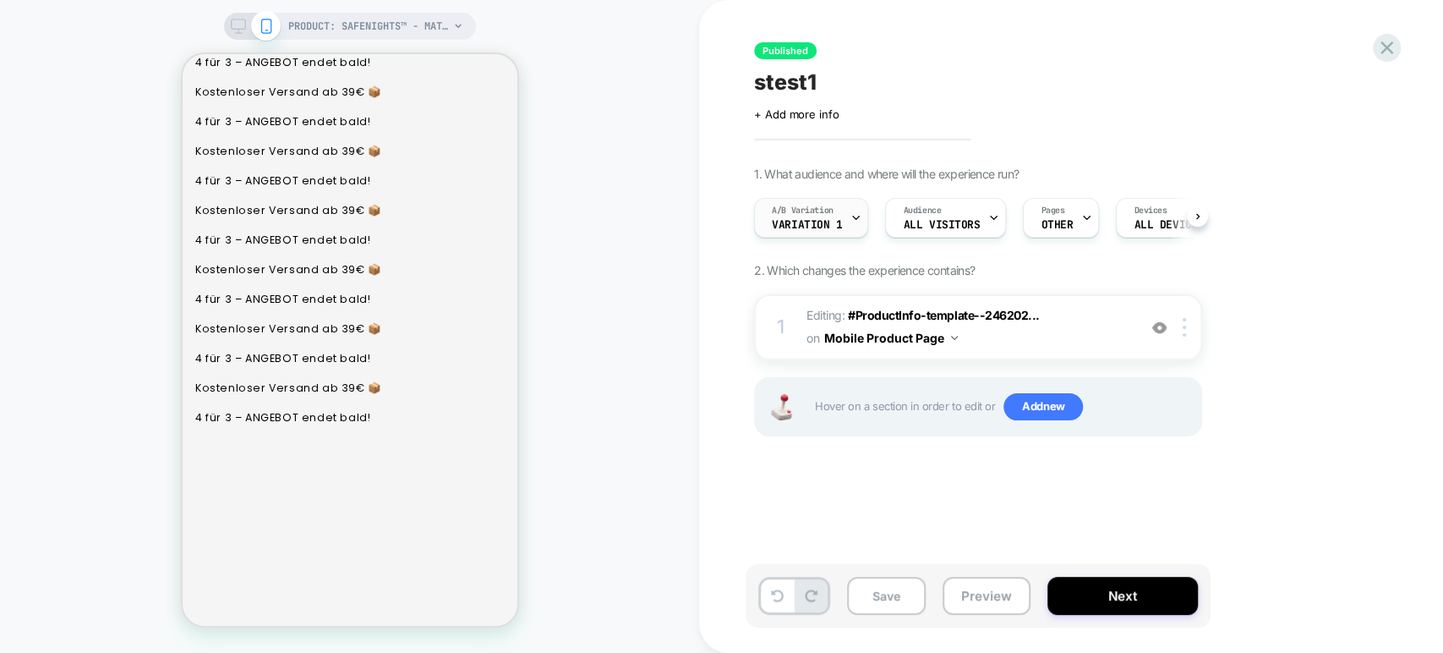
click at [825, 216] on div "A/B Variation Variation 1" at bounding box center [807, 218] width 104 height 38
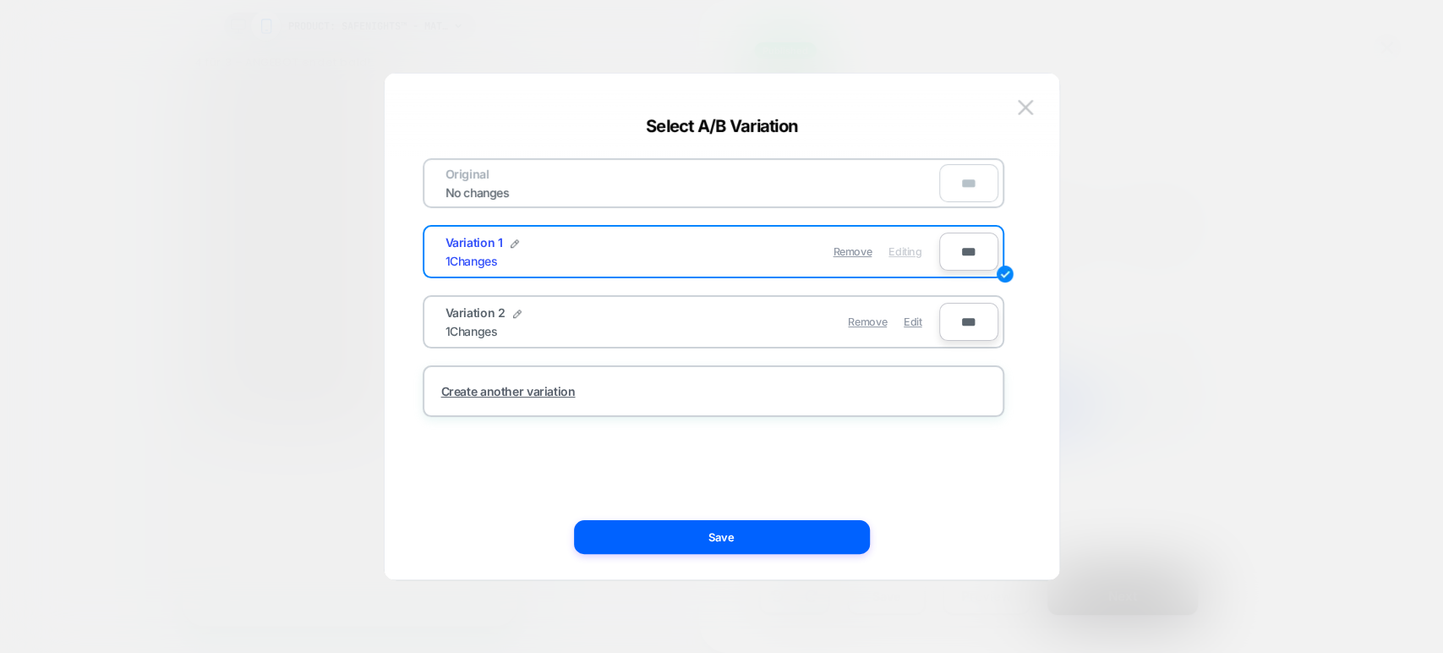
click at [526, 323] on div "Variation 2 1 Changes" at bounding box center [569, 321] width 247 height 33
click at [909, 320] on span "Edit" at bounding box center [913, 321] width 18 height 13
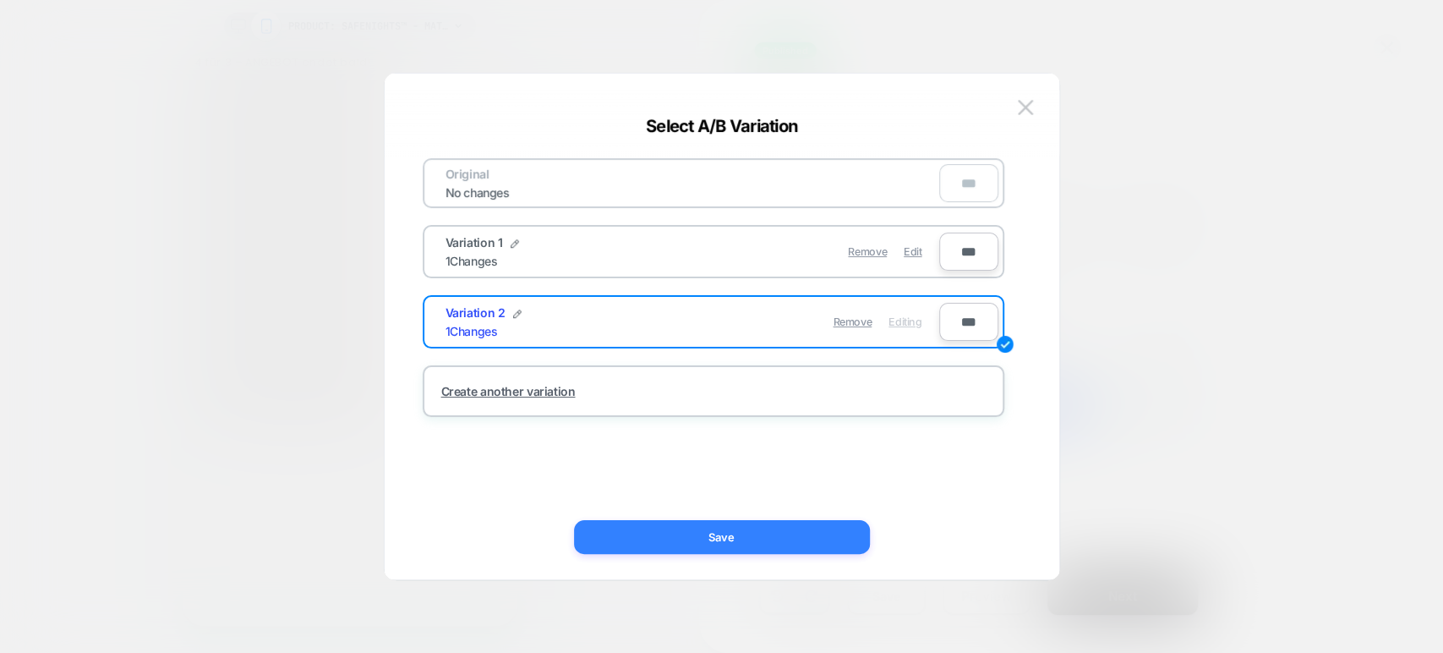
click at [769, 526] on button "Save" at bounding box center [722, 537] width 296 height 34
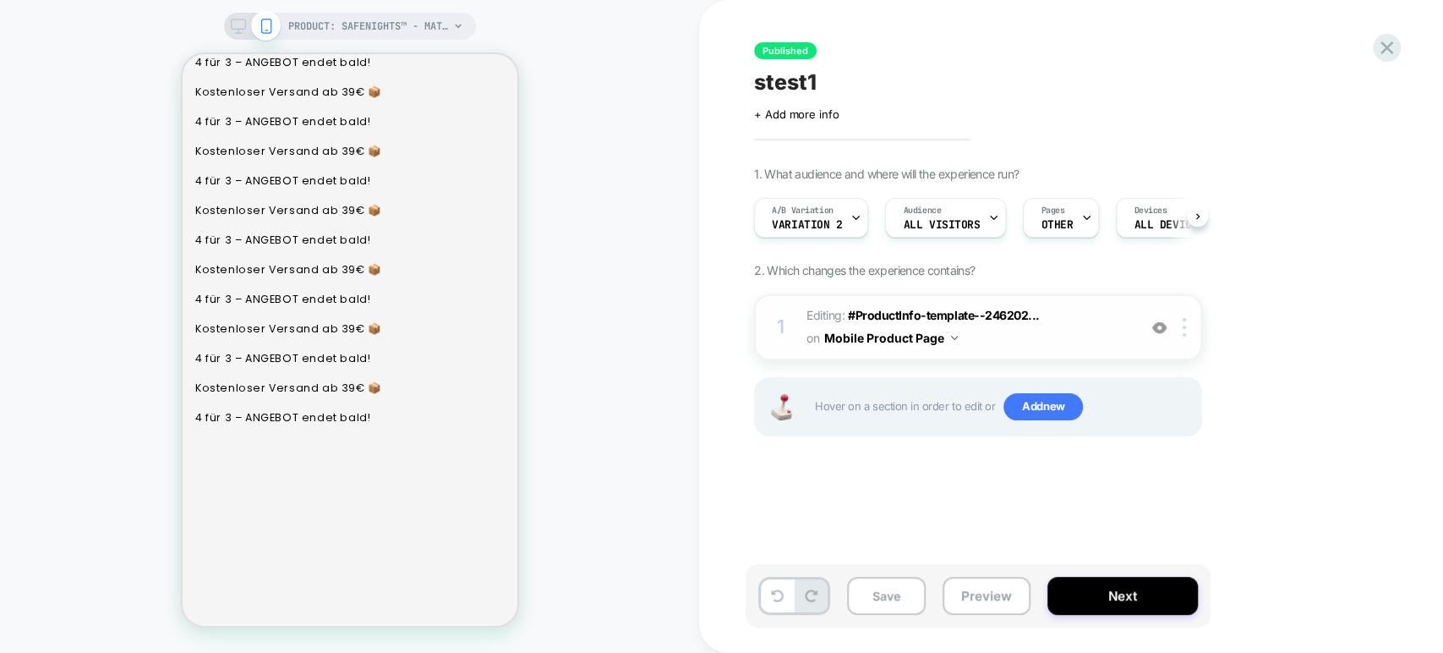
click at [996, 326] on span "Editing : #ProductInfo-template--246202... #ProductInfo-template--2462025570746…" at bounding box center [968, 327] width 322 height 46
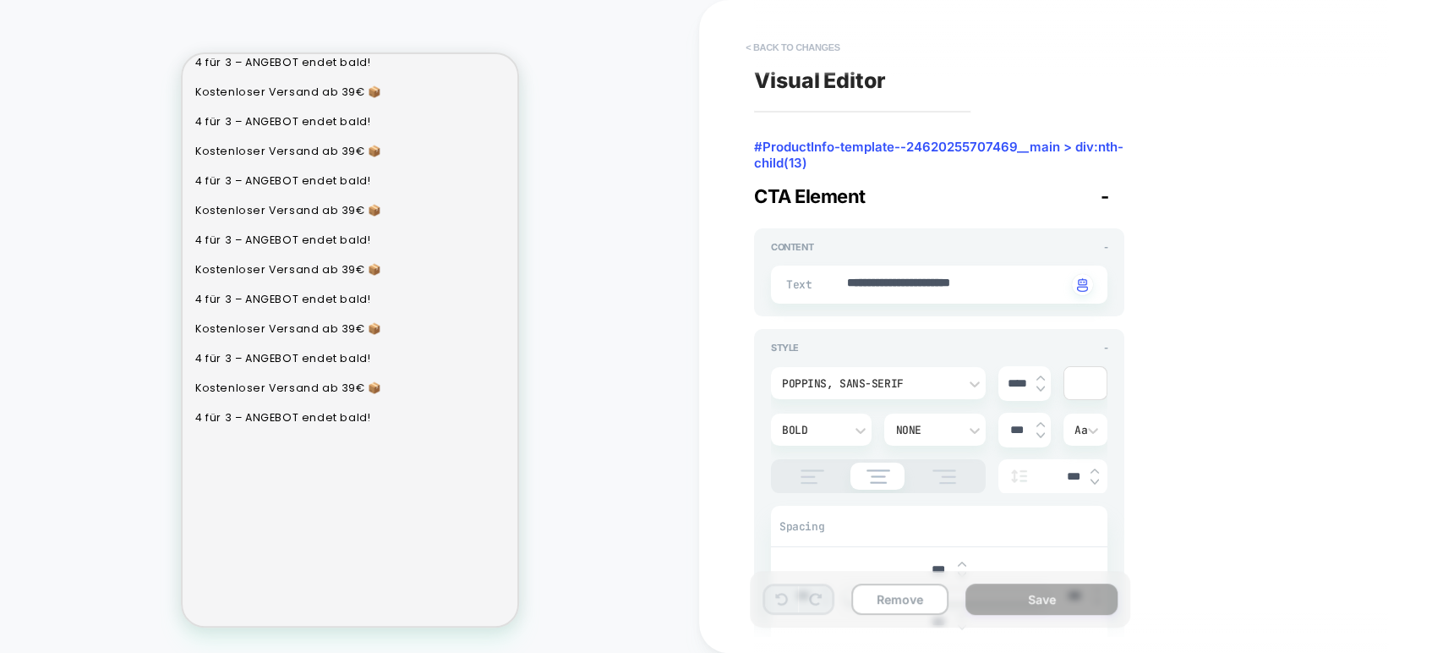
click at [791, 46] on button "< Back to changes" at bounding box center [793, 47] width 112 height 27
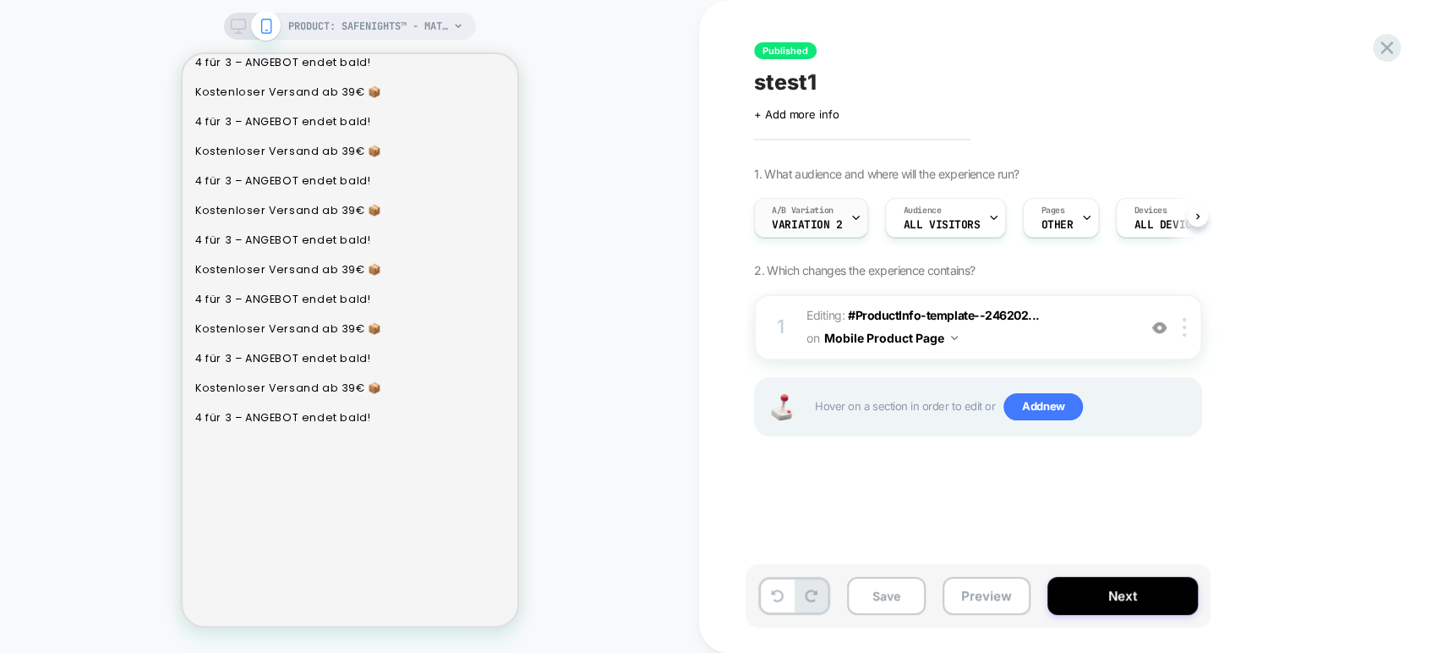
click at [833, 219] on span "Variation 2" at bounding box center [807, 225] width 70 height 12
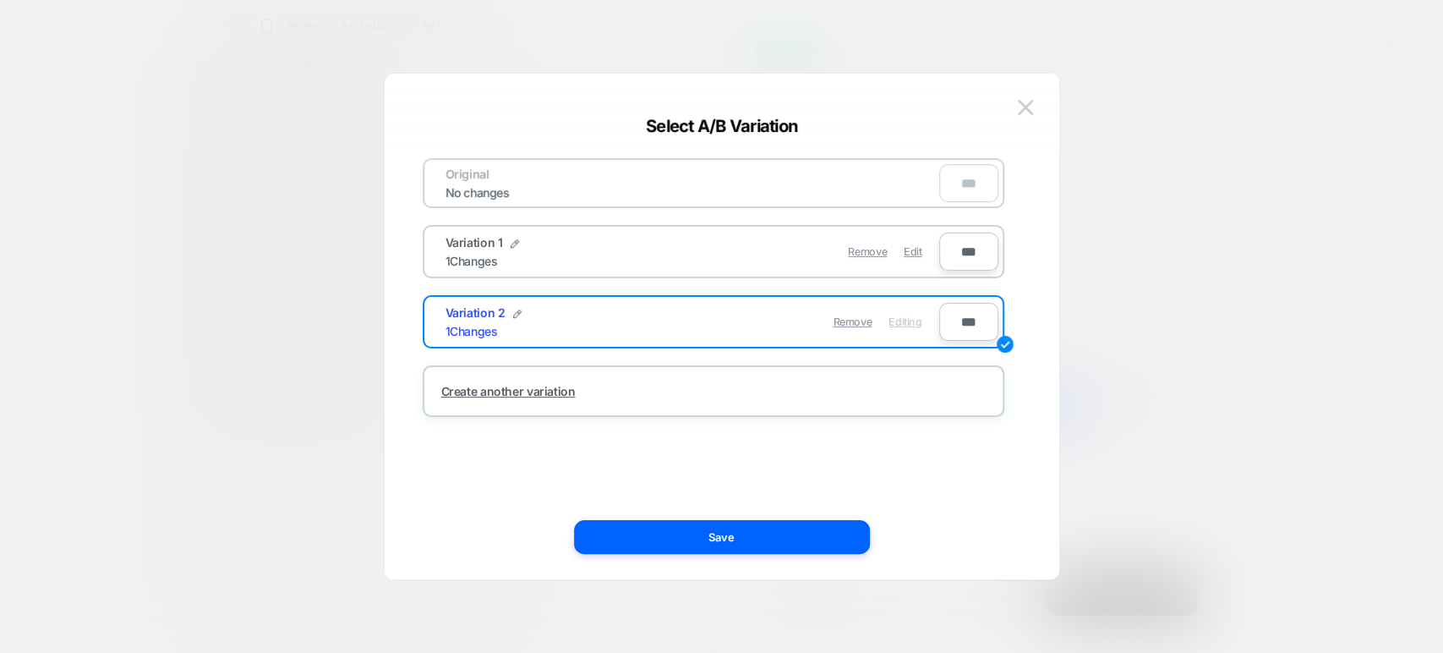
click at [690, 196] on div "Original No changes ***" at bounding box center [714, 183] width 582 height 50
click at [748, 183] on div "Original No changes ***" at bounding box center [714, 183] width 582 height 50
click at [709, 242] on div "Remove Edit" at bounding box center [812, 251] width 238 height 33
click at [1016, 107] on button at bounding box center [1025, 107] width 25 height 25
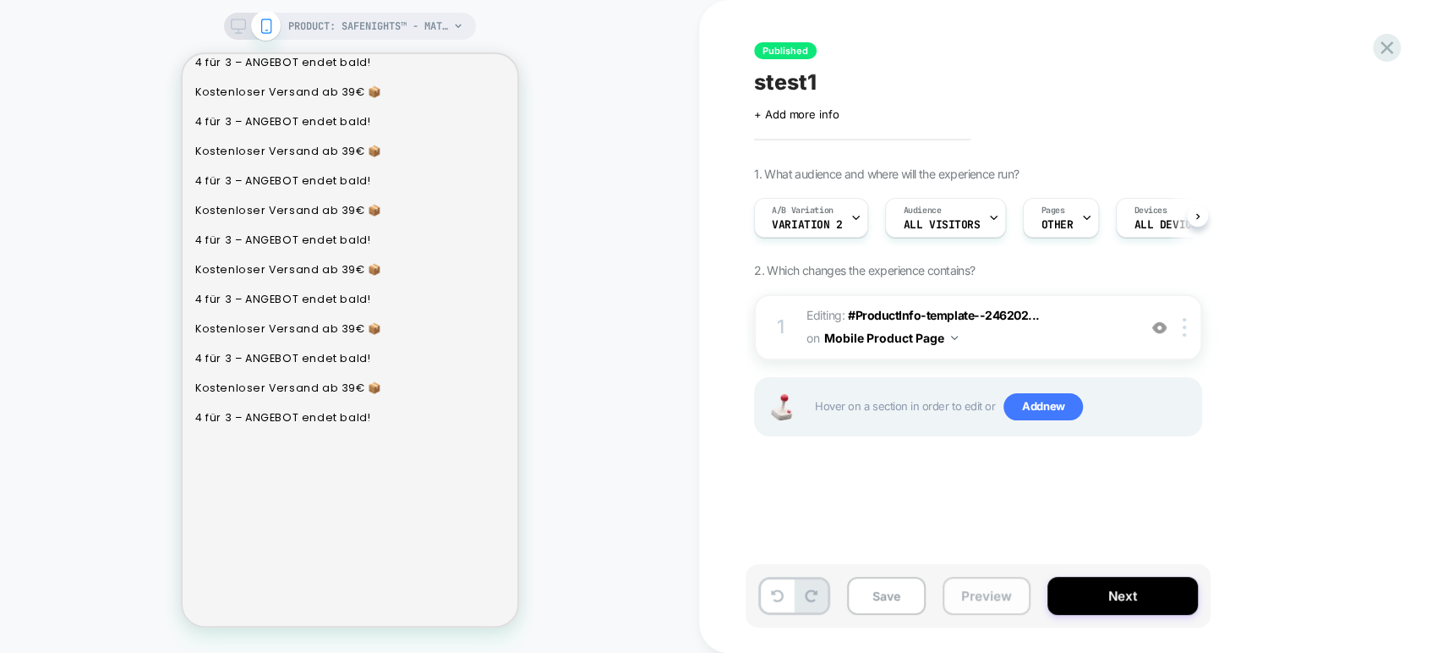
click at [967, 583] on button "Preview" at bounding box center [987, 596] width 88 height 38
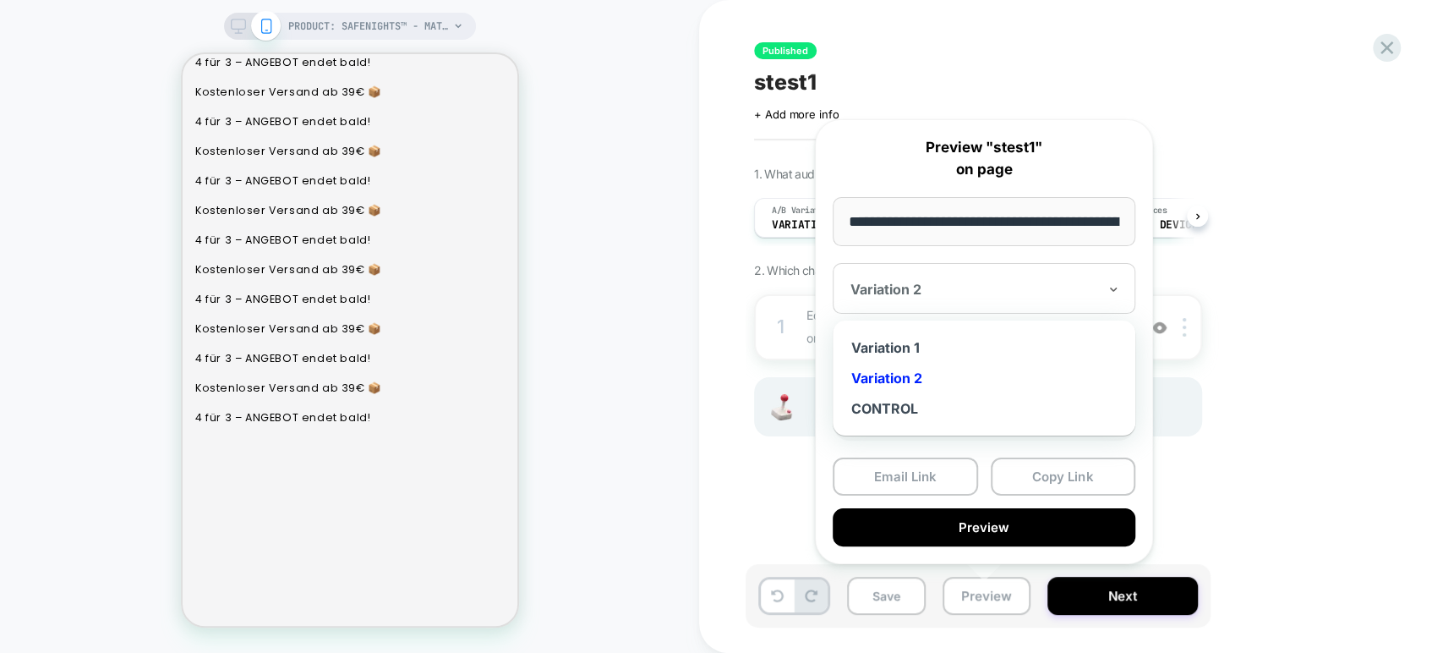
click at [975, 299] on div "Variation 2" at bounding box center [984, 288] width 303 height 51
click at [923, 404] on div "CONTROL" at bounding box center [984, 408] width 286 height 30
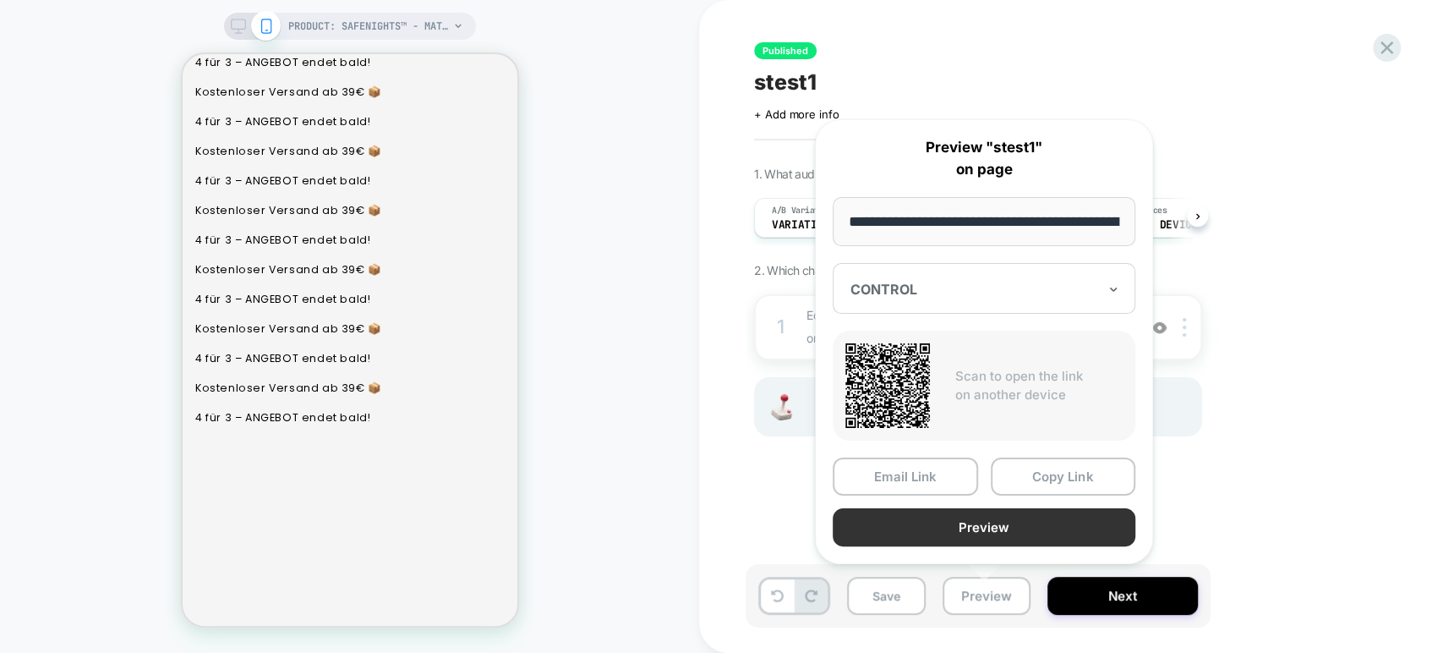
click at [961, 522] on button "Preview" at bounding box center [984, 527] width 303 height 38
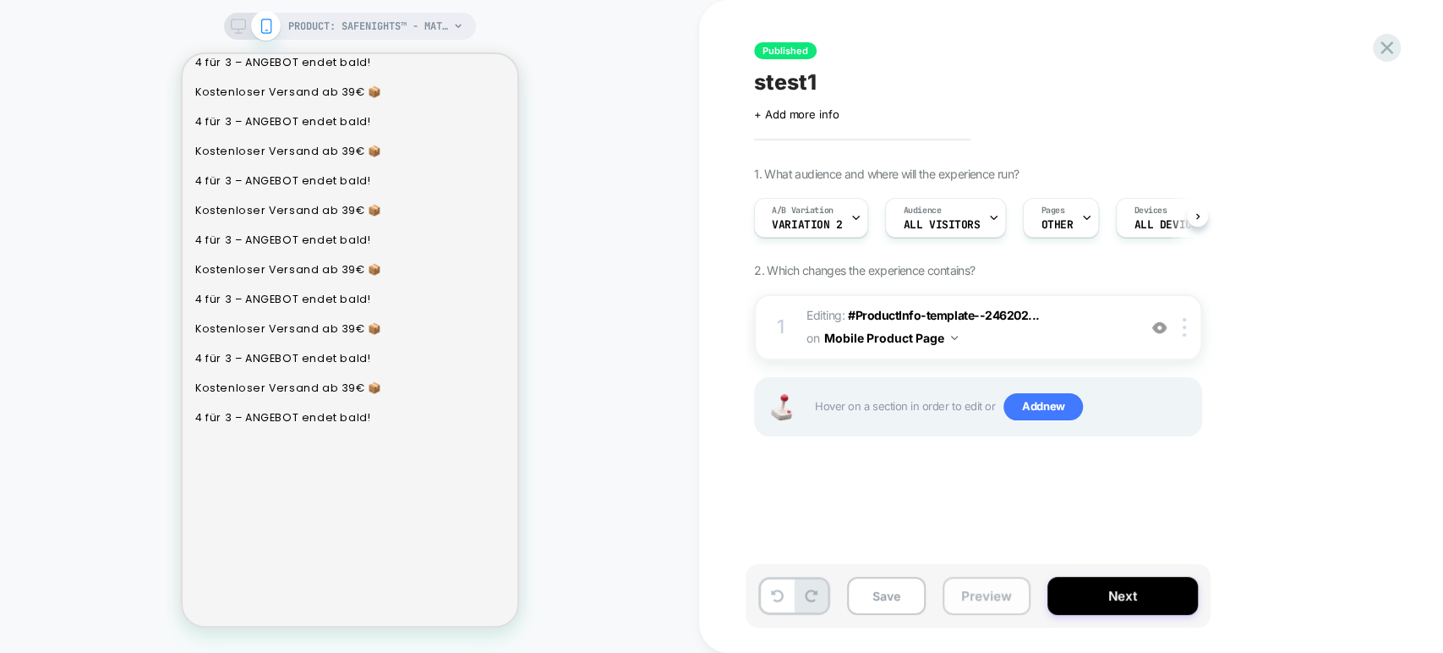
click at [961, 594] on button "Preview" at bounding box center [987, 596] width 88 height 38
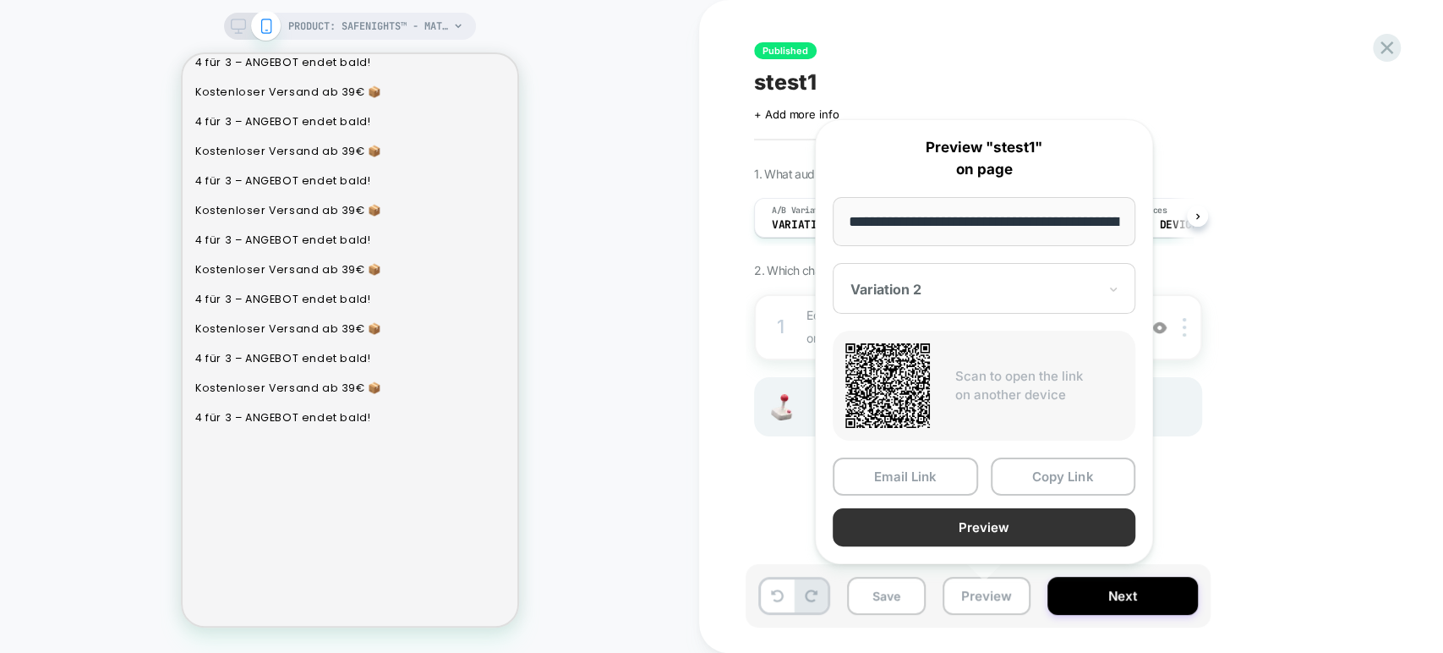
click at [1008, 523] on button "Preview" at bounding box center [984, 527] width 303 height 38
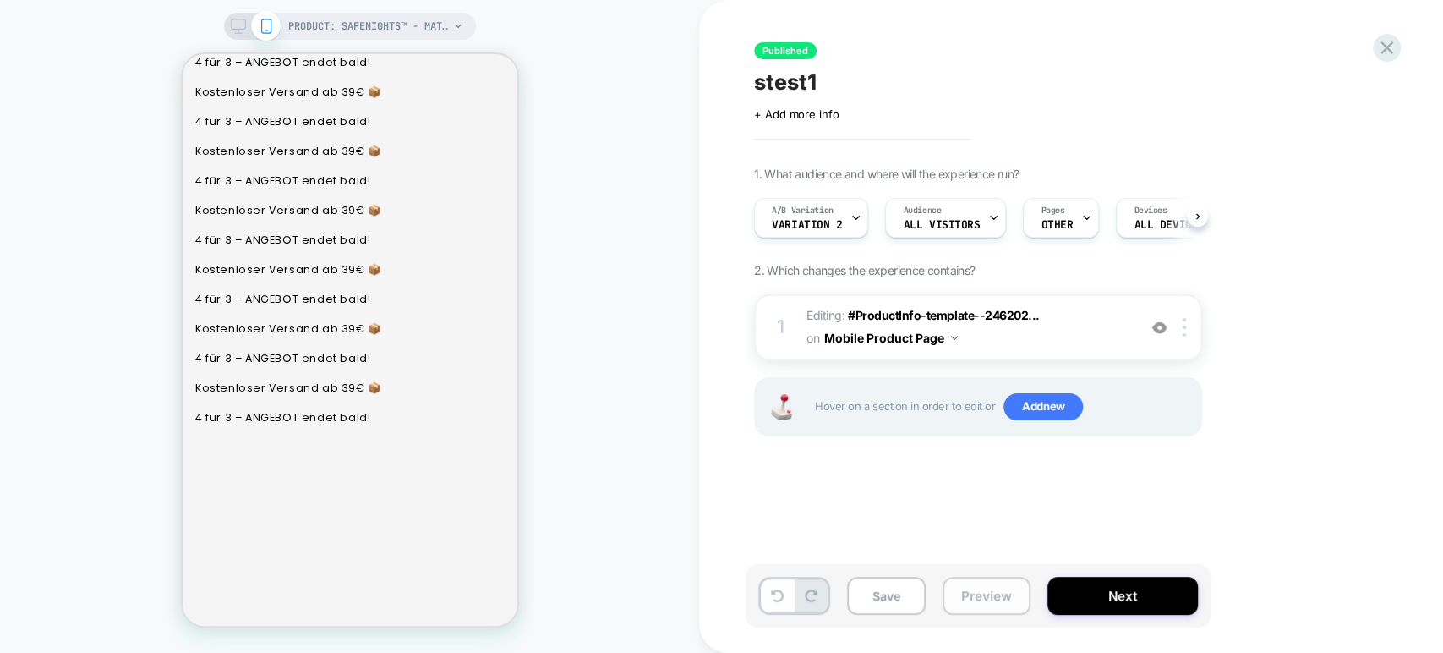
click at [985, 599] on button "Preview" at bounding box center [987, 596] width 88 height 38
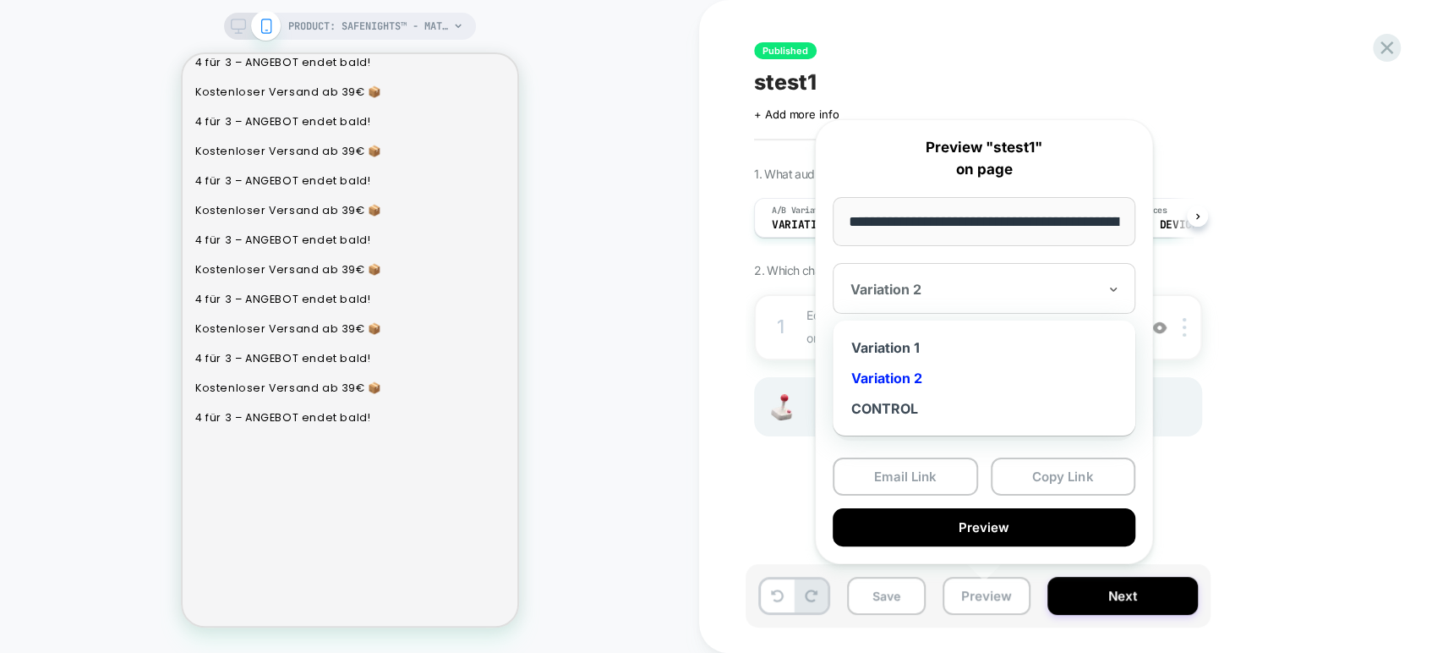
click at [1008, 276] on div "Variation 2" at bounding box center [984, 288] width 303 height 51
click at [927, 348] on div "Variation 1" at bounding box center [984, 347] width 286 height 30
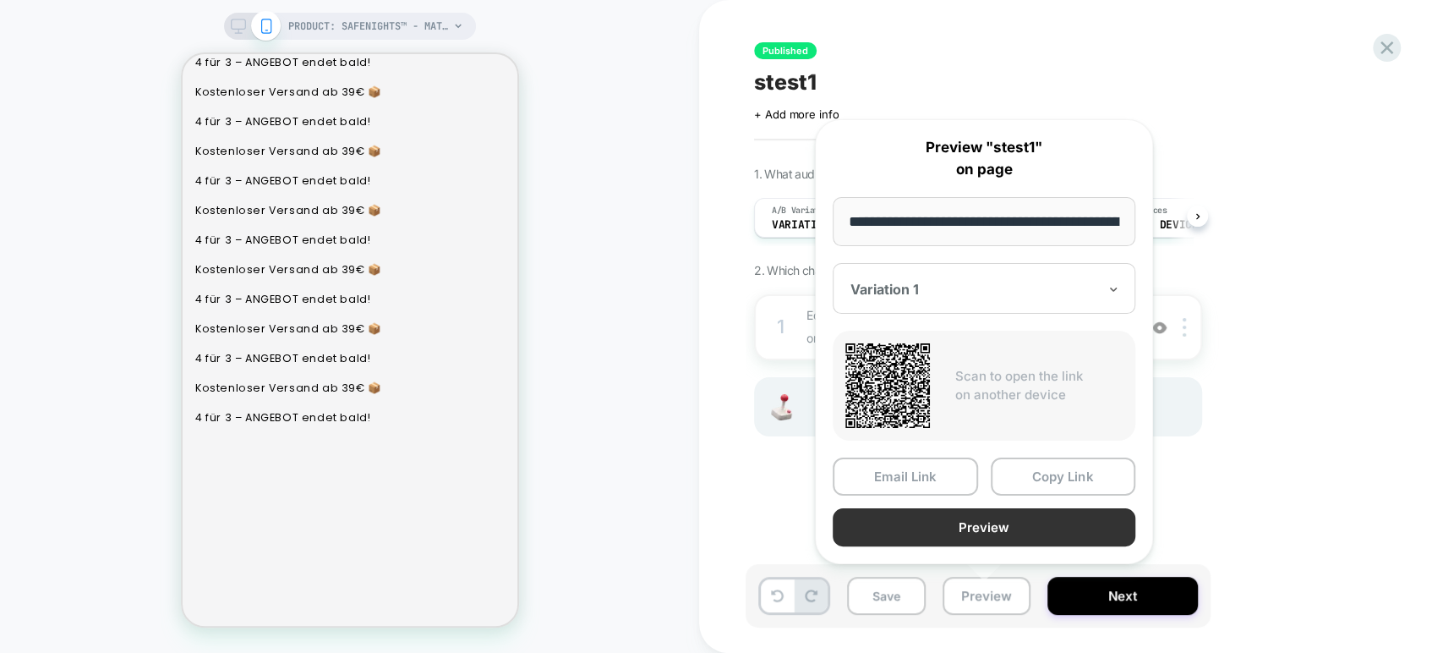
click at [1024, 528] on button "Preview" at bounding box center [984, 527] width 303 height 38
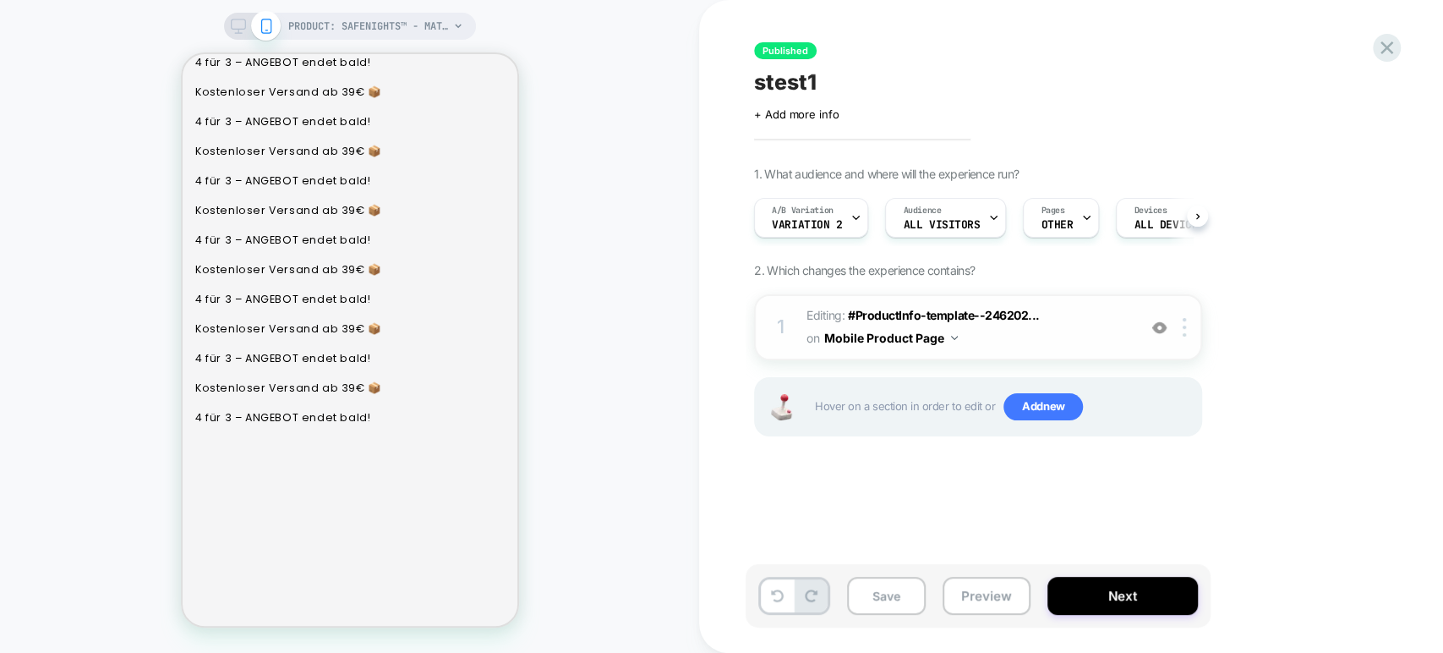
click at [1032, 331] on span "Editing : #ProductInfo-template--246202... #ProductInfo-template--2462025570746…" at bounding box center [968, 327] width 322 height 46
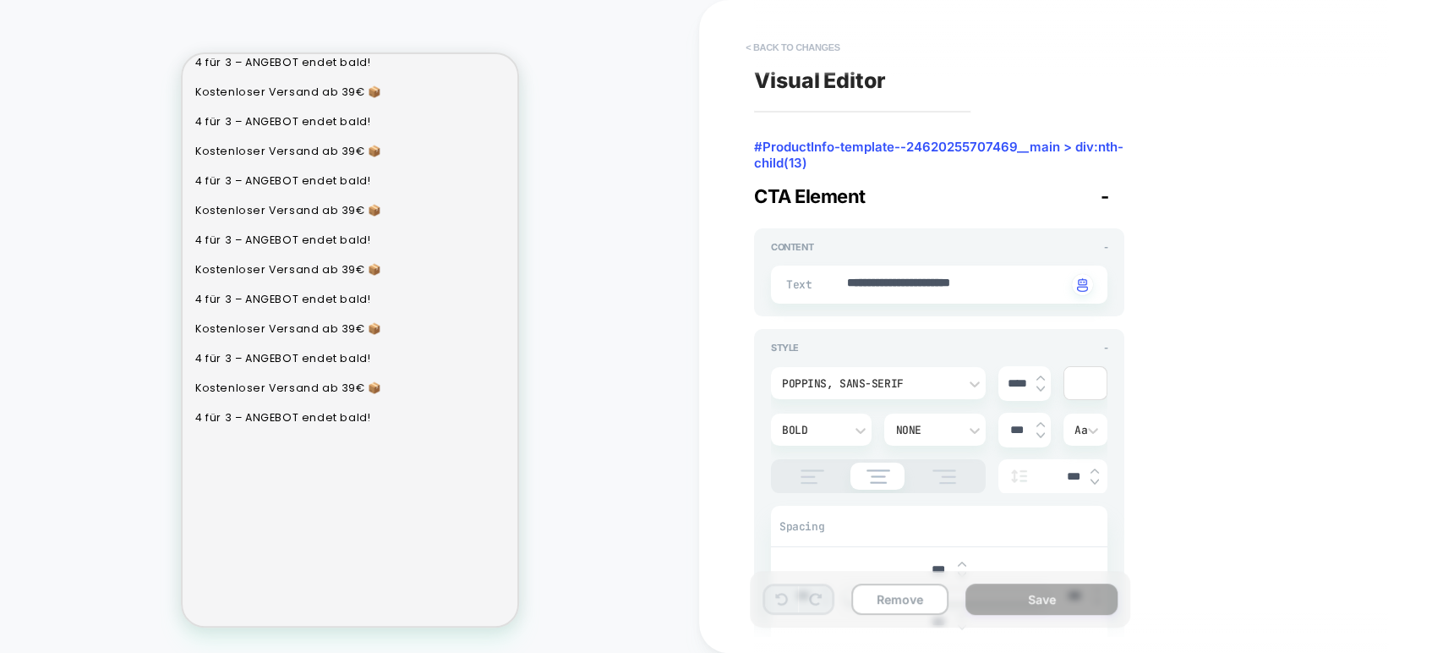
click at [771, 45] on button "< Back to changes" at bounding box center [793, 47] width 112 height 27
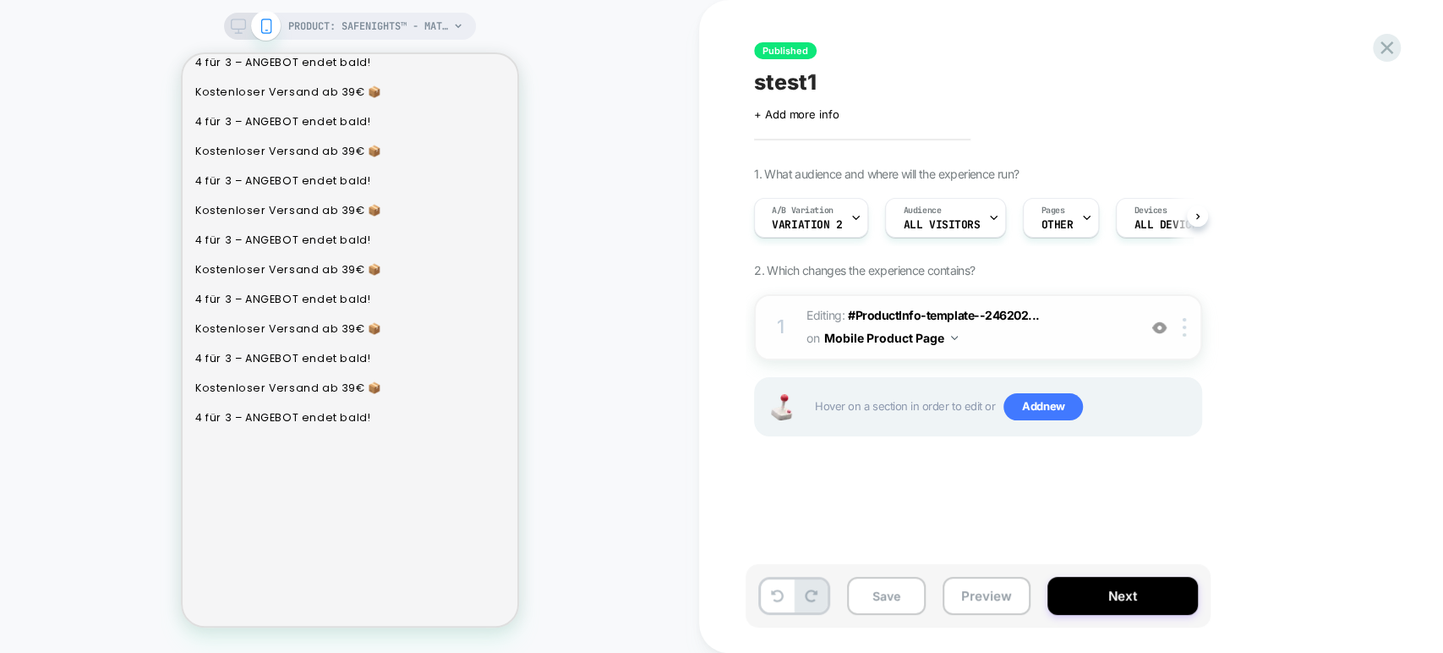
click at [1032, 344] on span "Editing : #ProductInfo-template--246202... #ProductInfo-template--2462025570746…" at bounding box center [968, 327] width 322 height 46
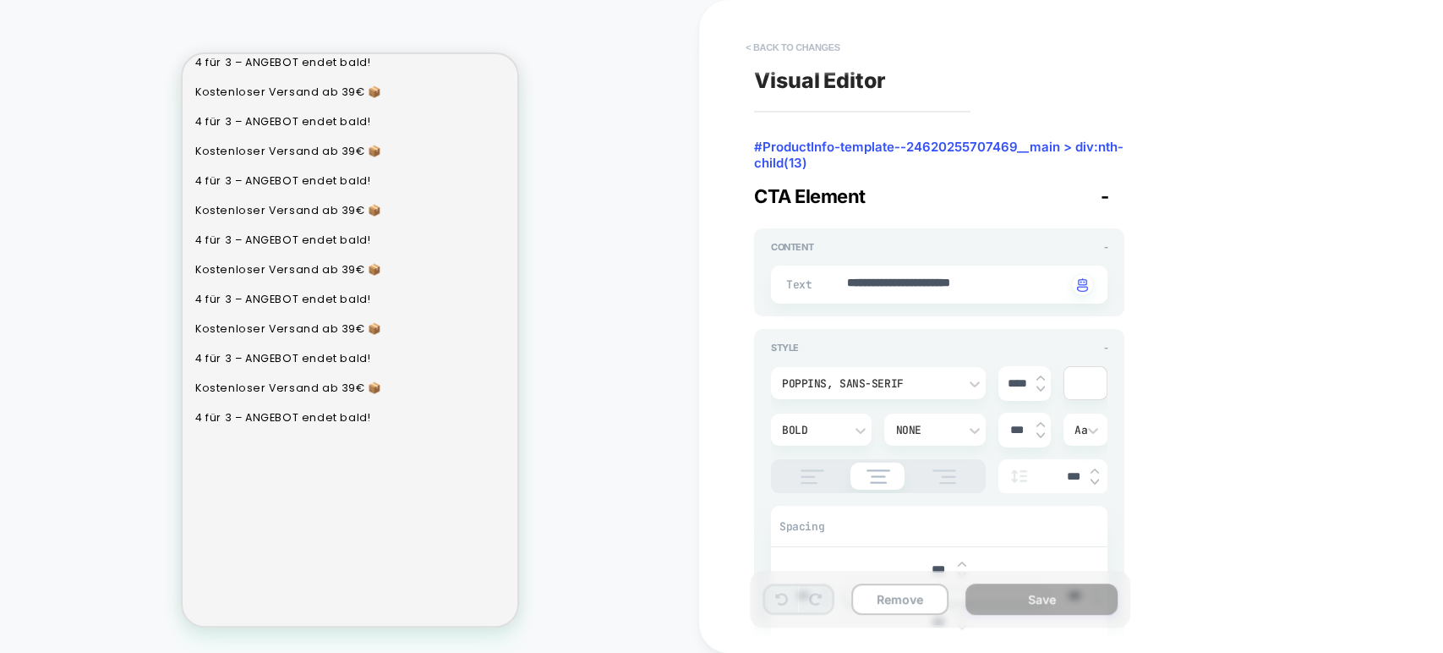
click at [777, 42] on button "< Back to changes" at bounding box center [793, 47] width 112 height 27
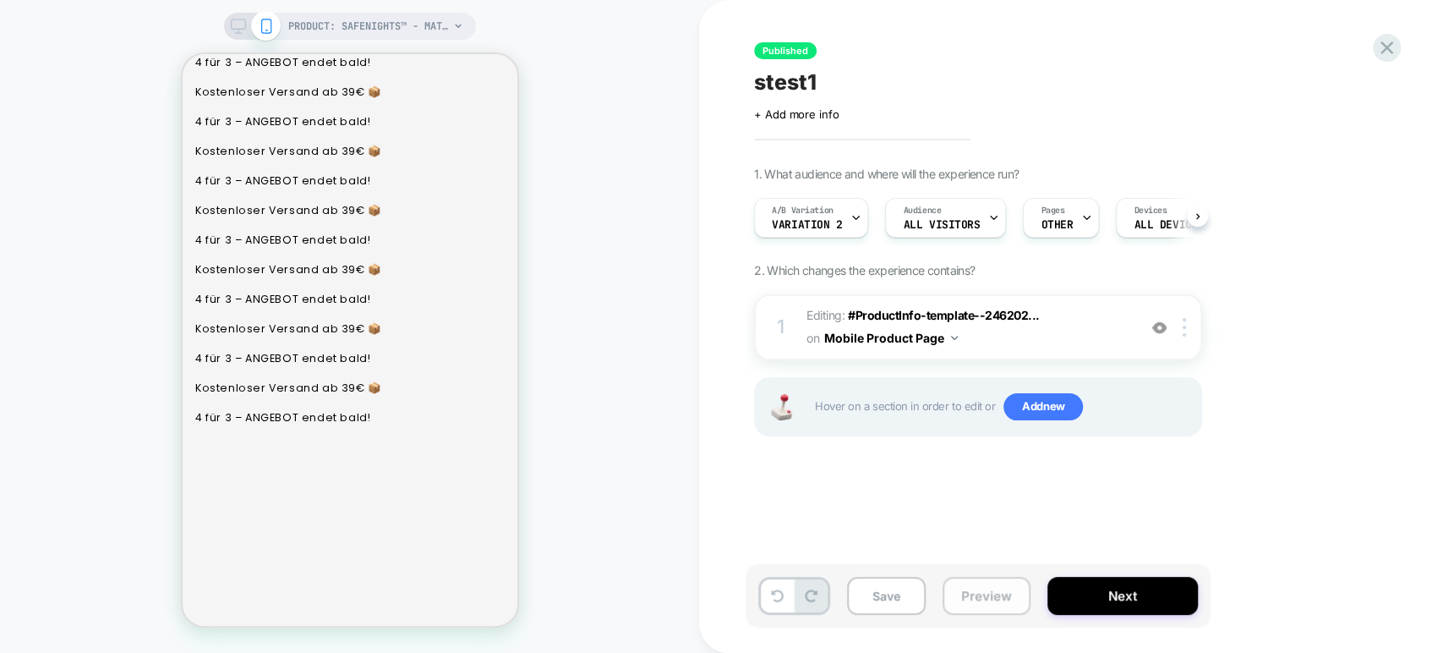
click at [978, 589] on button "Preview" at bounding box center [987, 596] width 88 height 38
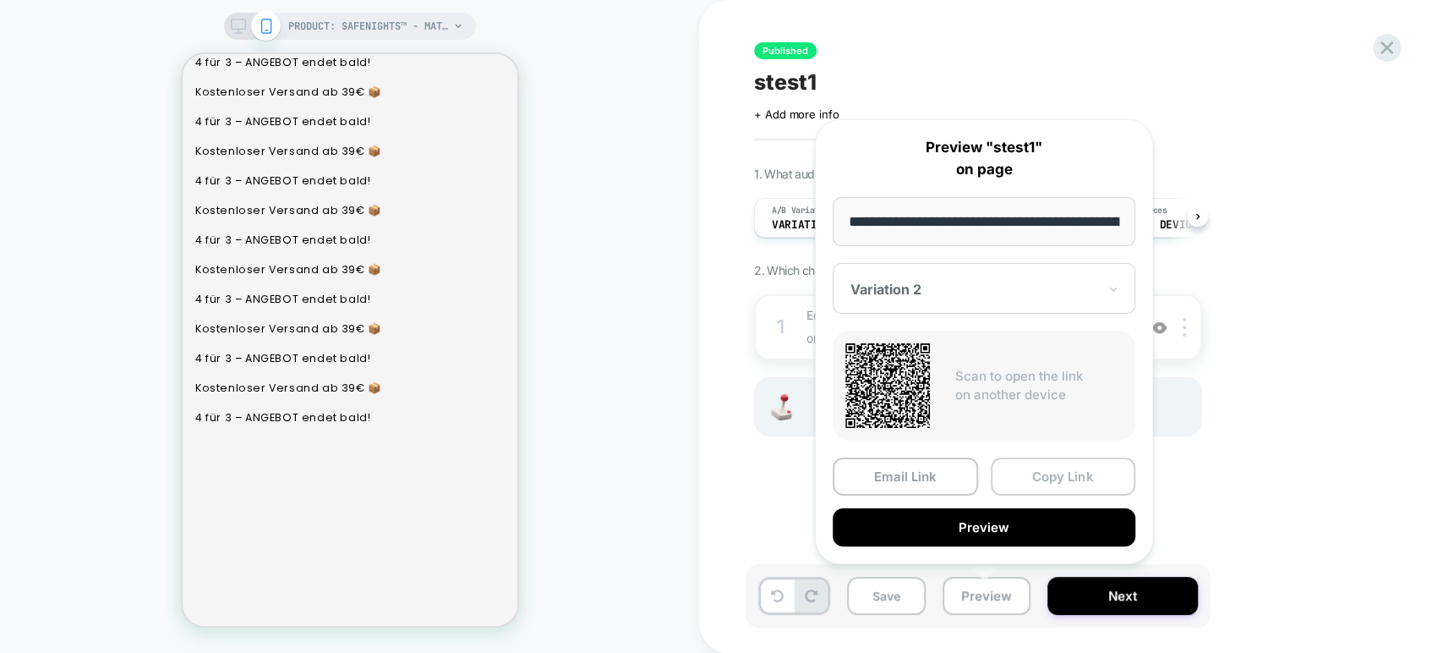
click at [1032, 470] on button "Copy Link" at bounding box center [1063, 476] width 145 height 38
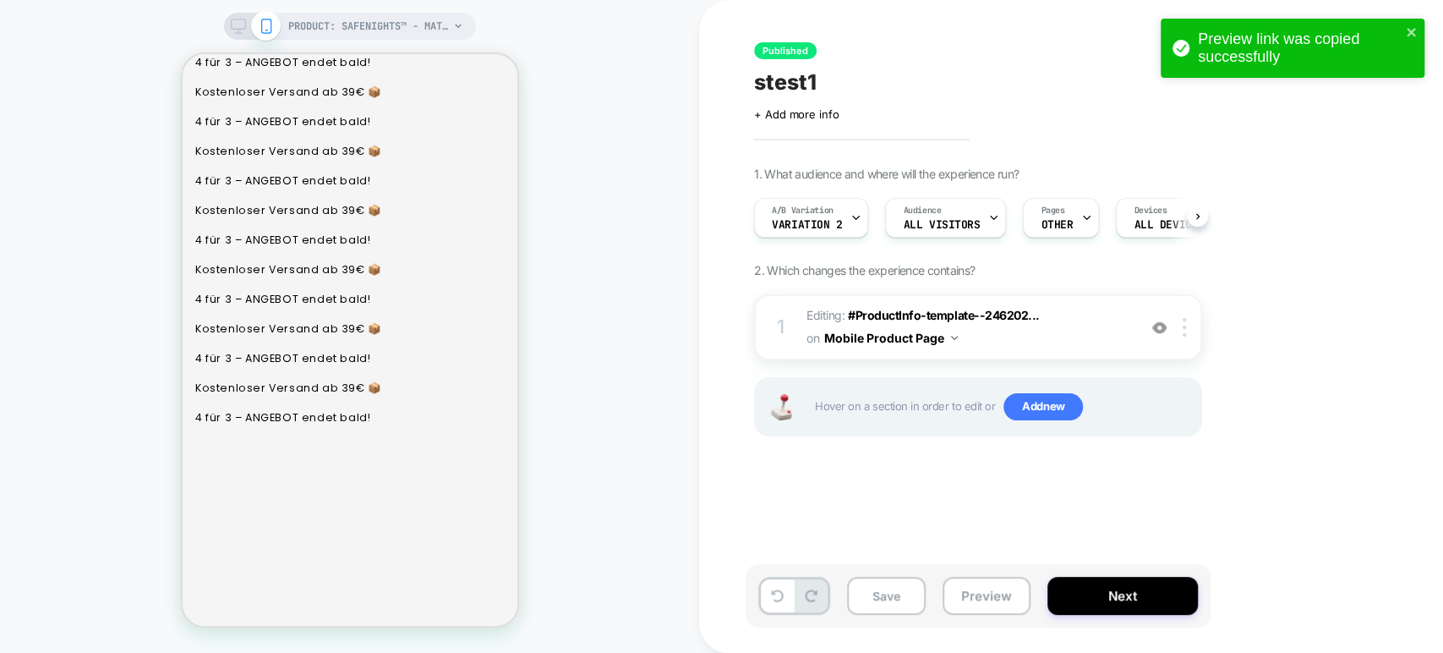
click at [1032, 396] on div "1. What audience and where will the experience run? A/B Variation Variation 2 A…" at bounding box center [1062, 323] width 617 height 312
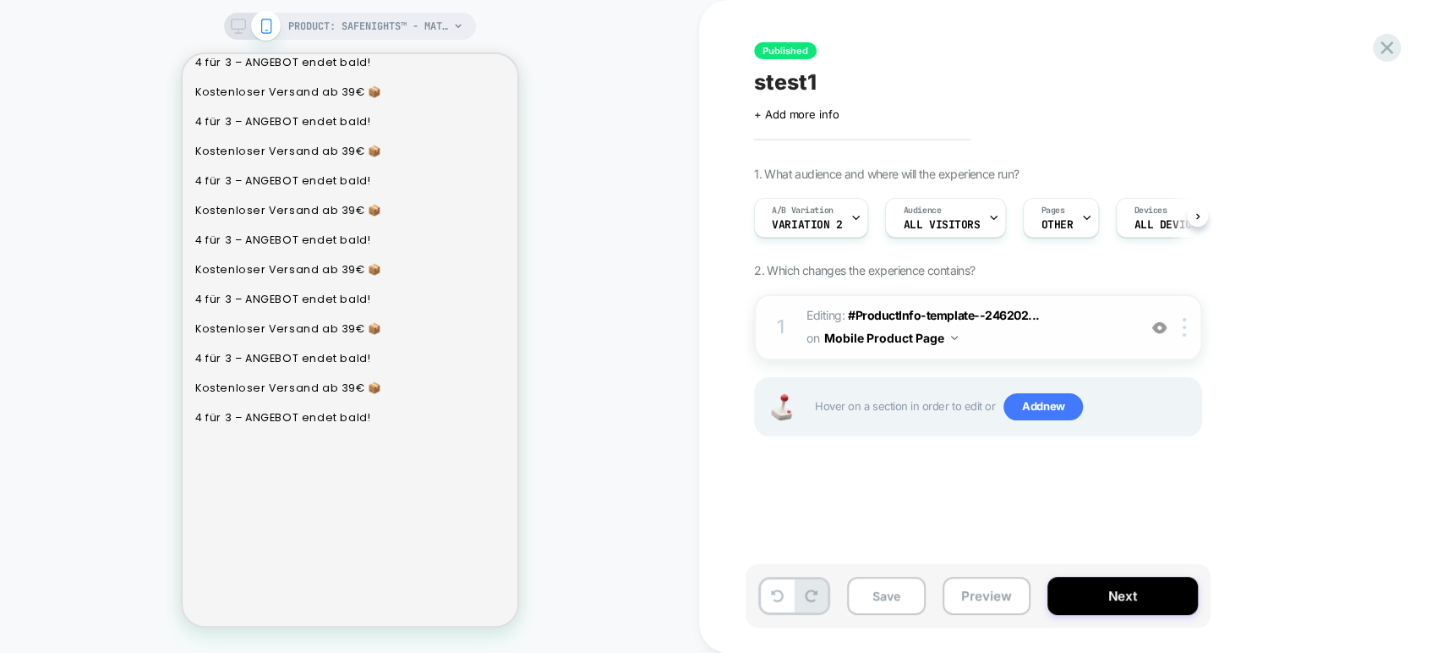
click at [1032, 327] on span "Editing : #ProductInfo-template--246202... #ProductInfo-template--2462025570746…" at bounding box center [968, 327] width 322 height 46
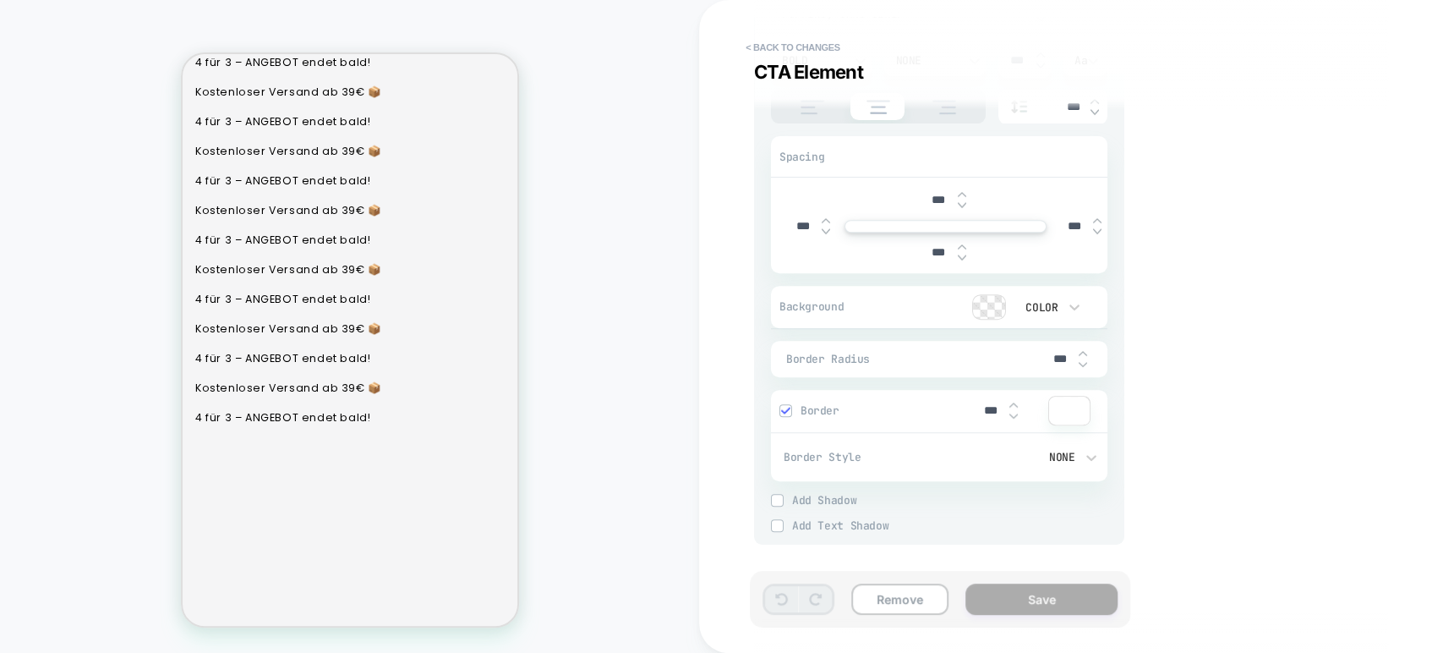
scroll to position [8, 0]
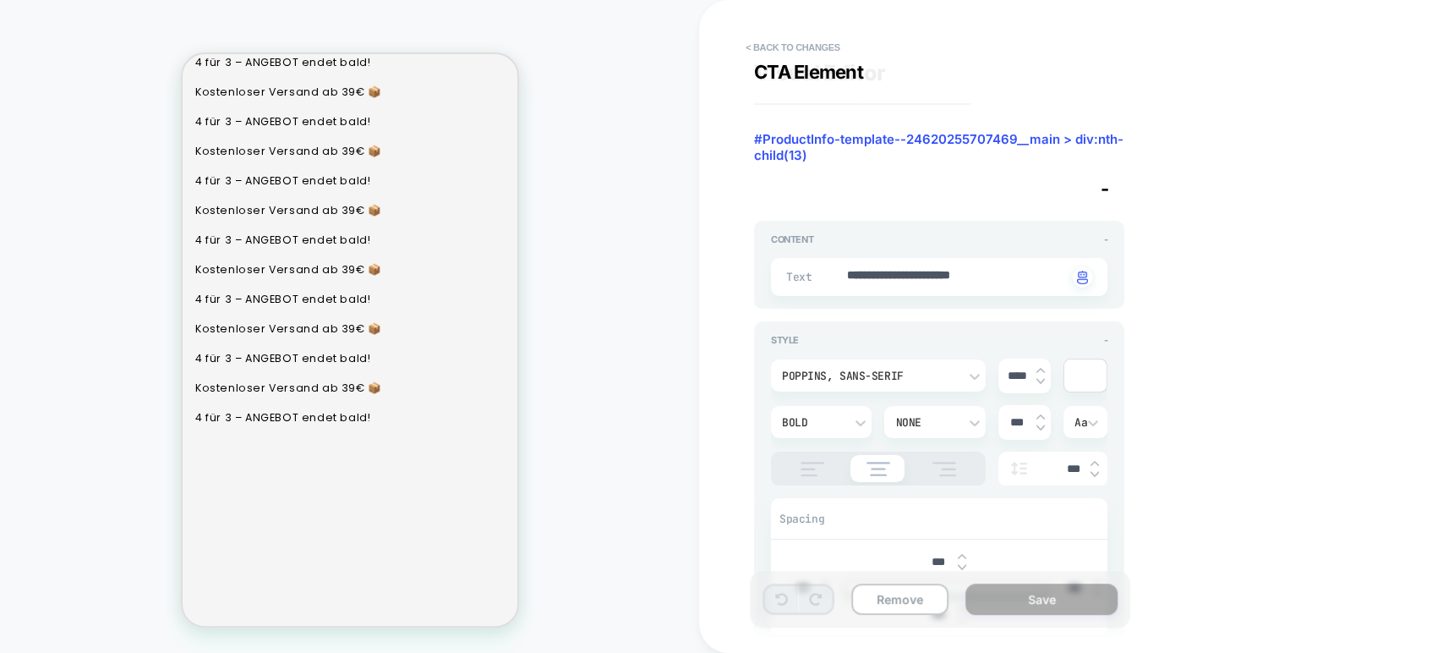
type textarea "*"
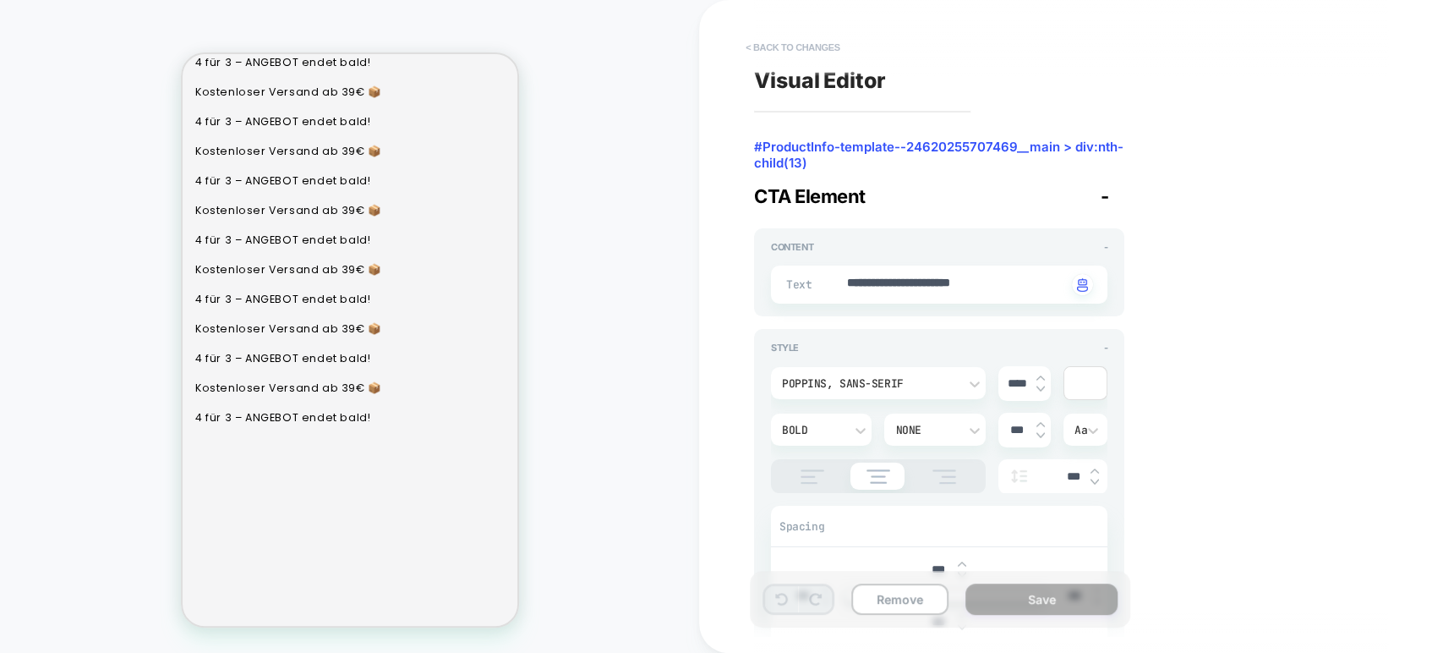
click at [752, 41] on button "< Back to changes" at bounding box center [793, 47] width 112 height 27
